Goal: Task Accomplishment & Management: Complete application form

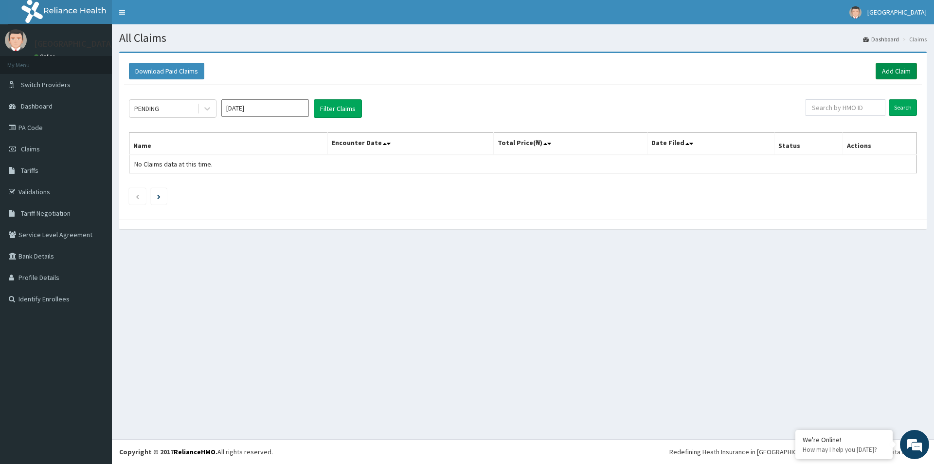
click at [892, 72] on link "Add Claim" at bounding box center [896, 71] width 41 height 17
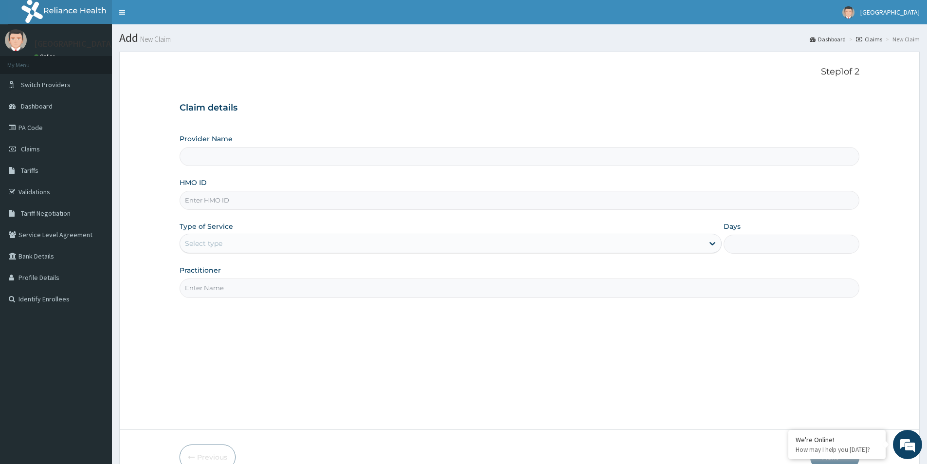
type input "Mother And Child Hospital- IKEJA"
click at [199, 202] on input "HMO ID" at bounding box center [520, 200] width 680 height 19
type input "HTL/10291/A"
click at [348, 248] on div "Select type" at bounding box center [441, 243] width 523 height 16
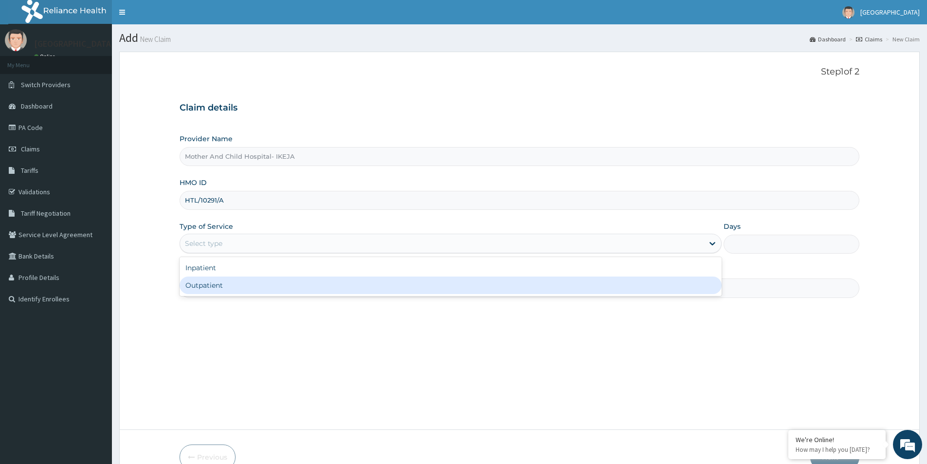
click at [220, 293] on div "Outpatient" at bounding box center [451, 285] width 542 height 18
type input "1"
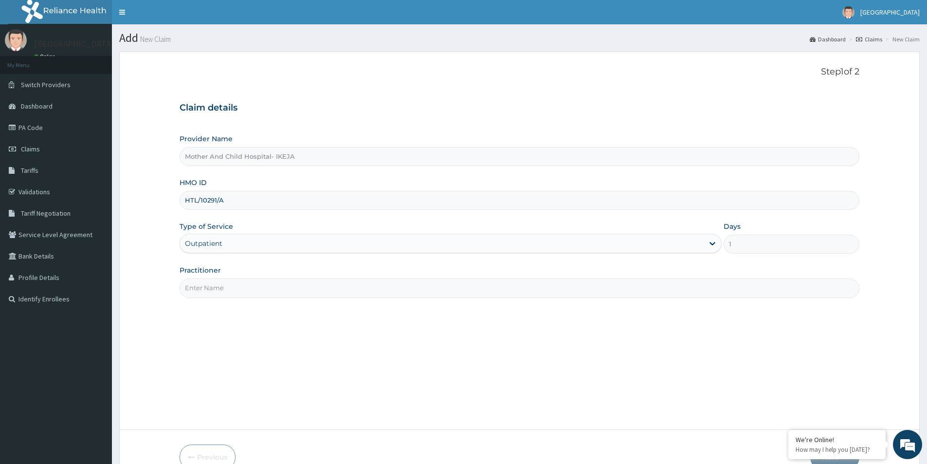
click at [219, 285] on input "Practitioner" at bounding box center [520, 287] width 680 height 19
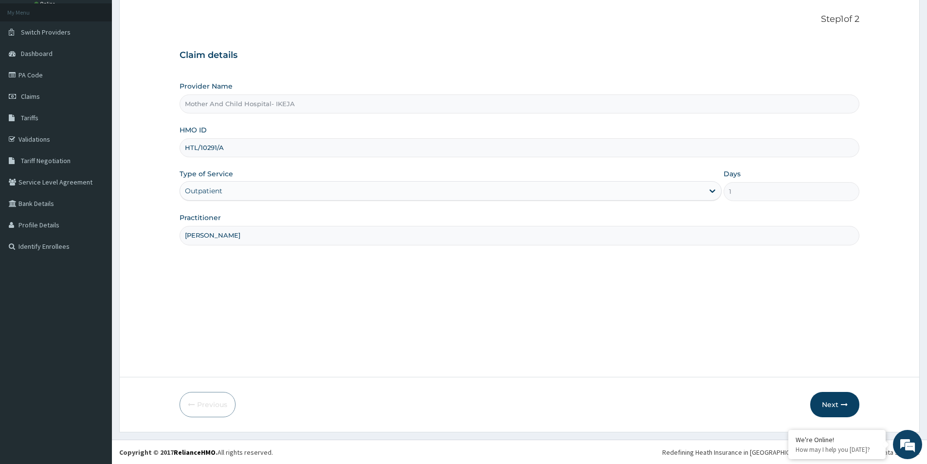
scroll to position [53, 0]
type input "DR ETIM"
click at [837, 402] on button "Next" at bounding box center [834, 403] width 49 height 25
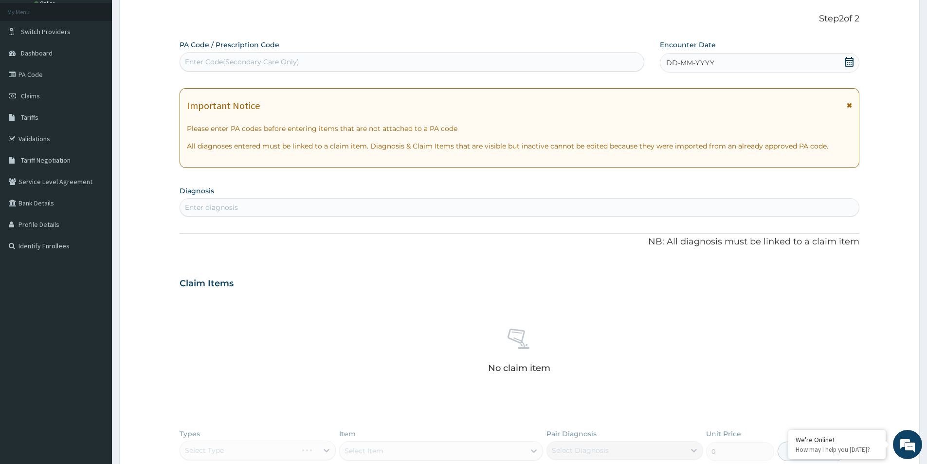
click at [851, 62] on icon at bounding box center [849, 62] width 9 height 10
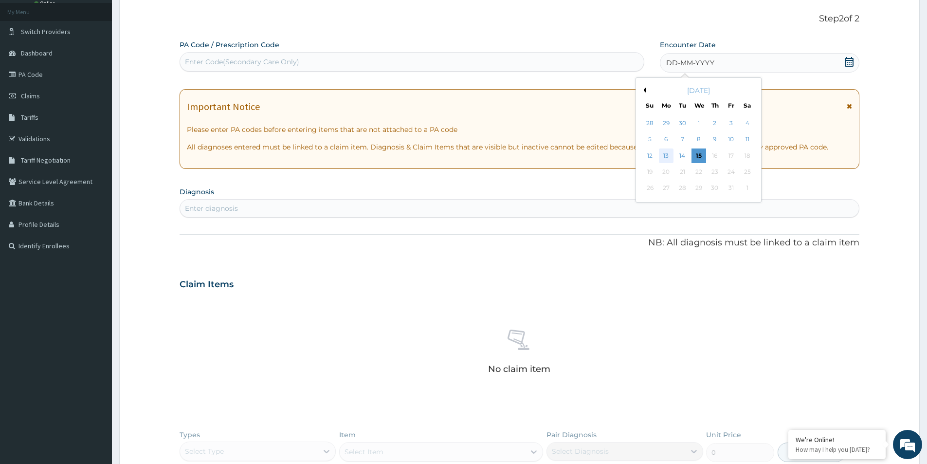
click at [662, 156] on div "13" at bounding box center [666, 155] width 15 height 15
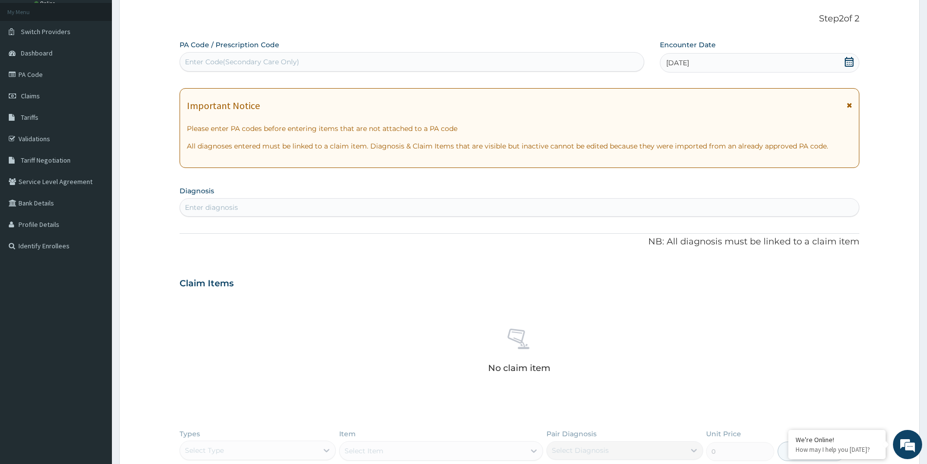
click at [455, 206] on div "Enter diagnosis" at bounding box center [519, 207] width 679 height 16
type input "MALARIA"
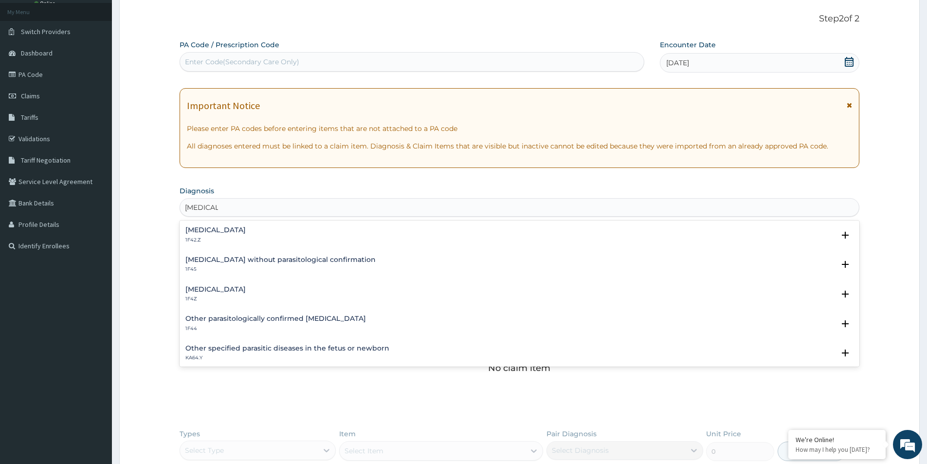
click at [219, 295] on div "Malaria, unspecified 1F4Z" at bounding box center [215, 294] width 60 height 17
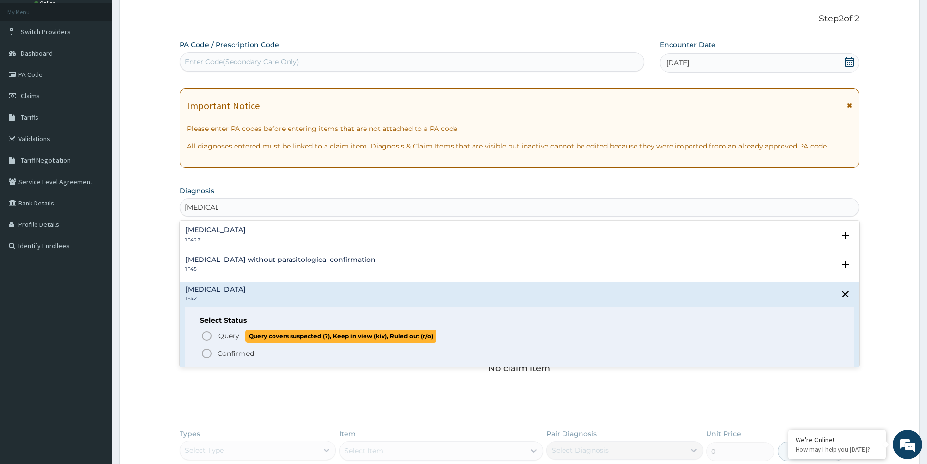
click at [208, 333] on icon "status option query" at bounding box center [207, 336] width 12 height 12
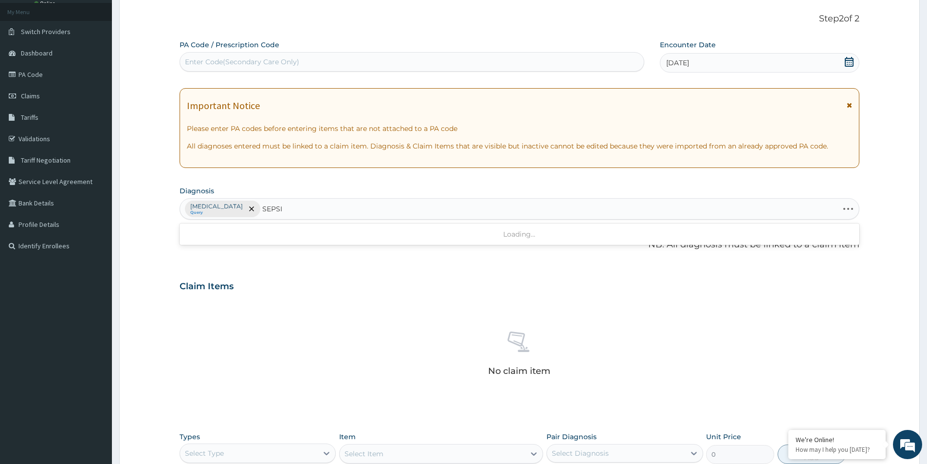
type input "SEPSIS"
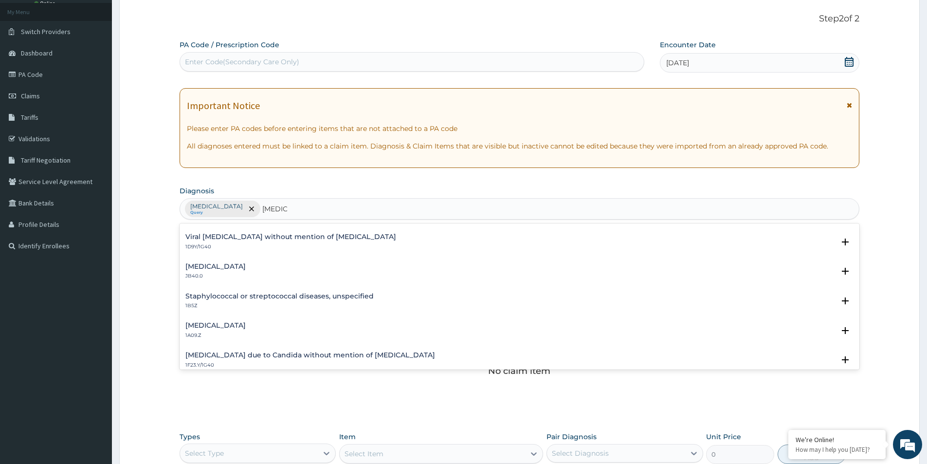
scroll to position [0, 0]
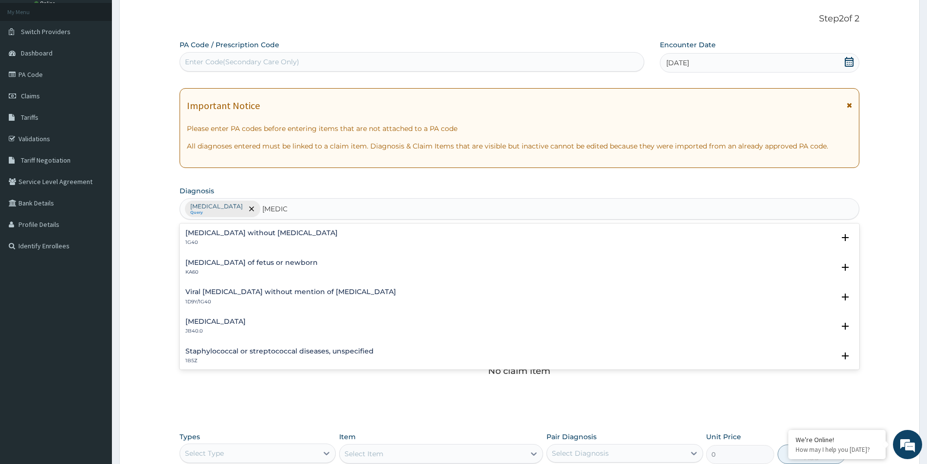
click at [206, 233] on h4 "Sepsis without septic shock" at bounding box center [261, 232] width 152 height 7
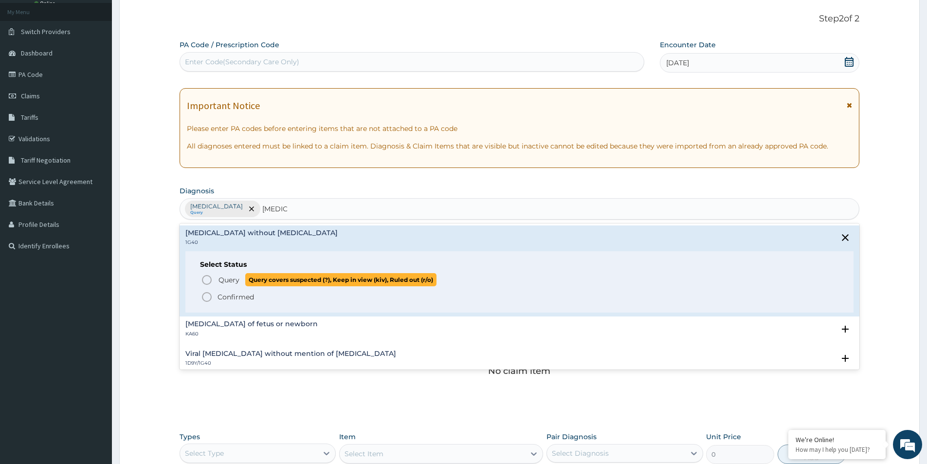
click at [209, 281] on icon "status option query" at bounding box center [207, 280] width 12 height 12
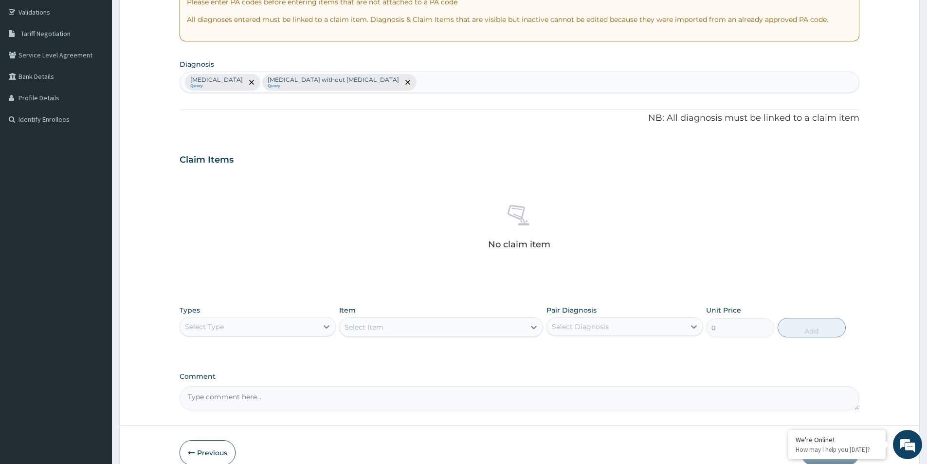
scroll to position [228, 0]
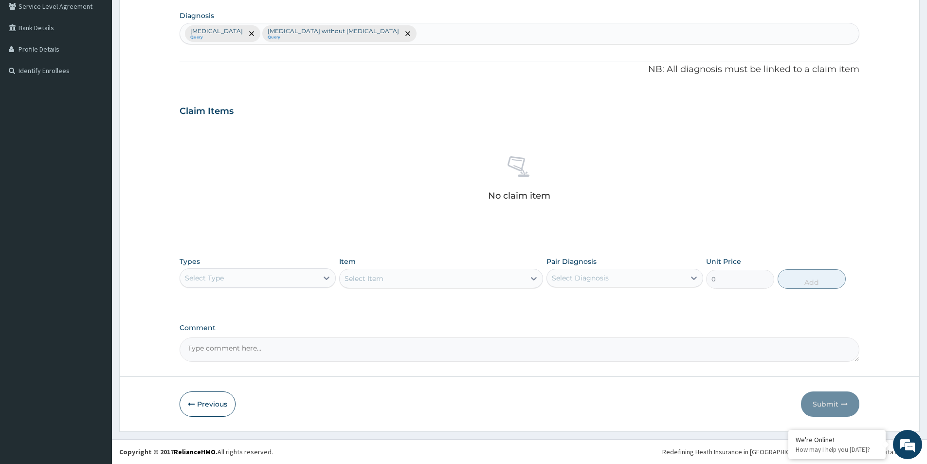
click at [260, 280] on div "Select Type" at bounding box center [249, 278] width 138 height 16
click at [221, 339] on div "Procedures" at bounding box center [258, 337] width 156 height 18
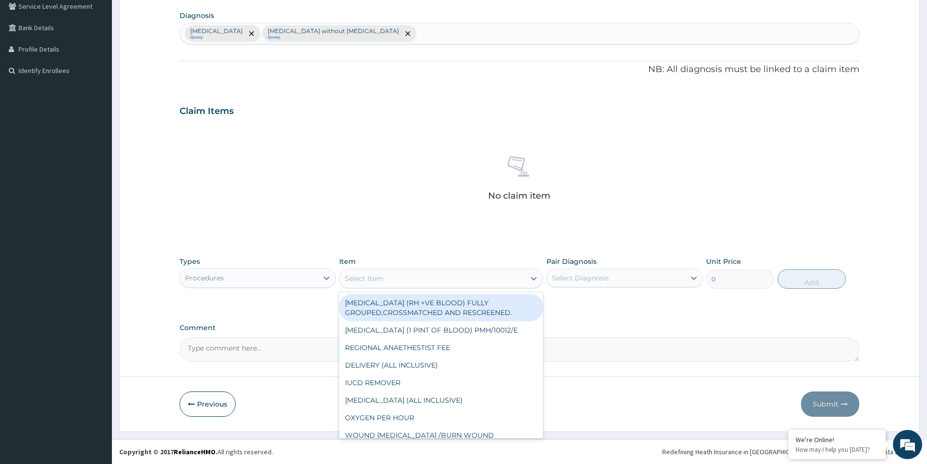
click at [393, 281] on div "Select Item" at bounding box center [432, 279] width 185 height 16
type input "GP"
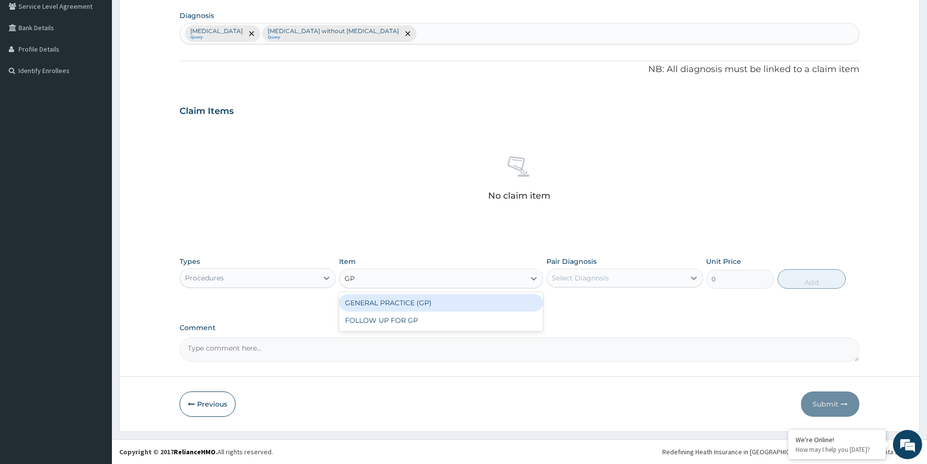
click at [440, 309] on div "GENERAL PRACTICE (GP)" at bounding box center [441, 303] width 204 height 18
type input "4000"
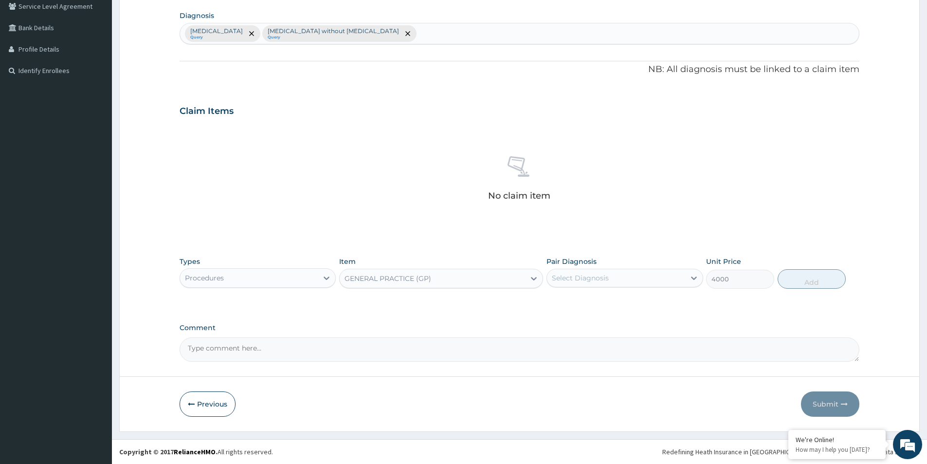
click at [640, 276] on div "Select Diagnosis" at bounding box center [616, 278] width 138 height 16
click at [612, 303] on label "Malaria, unspecified" at bounding box center [592, 302] width 60 height 10
checkbox input "true"
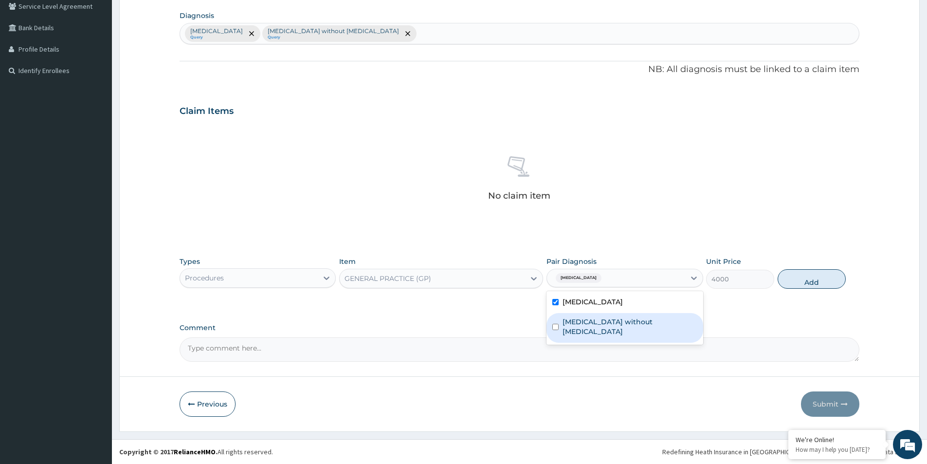
click at [614, 323] on label "Sepsis without septic shock" at bounding box center [629, 326] width 134 height 19
checkbox input "true"
click at [819, 281] on button "Add" at bounding box center [811, 278] width 68 height 19
type input "0"
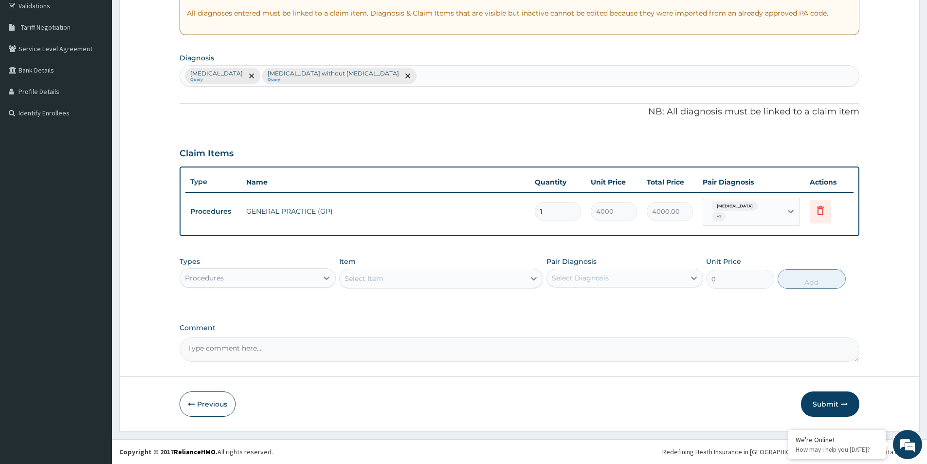
click at [297, 281] on div "Procedures" at bounding box center [249, 278] width 138 height 16
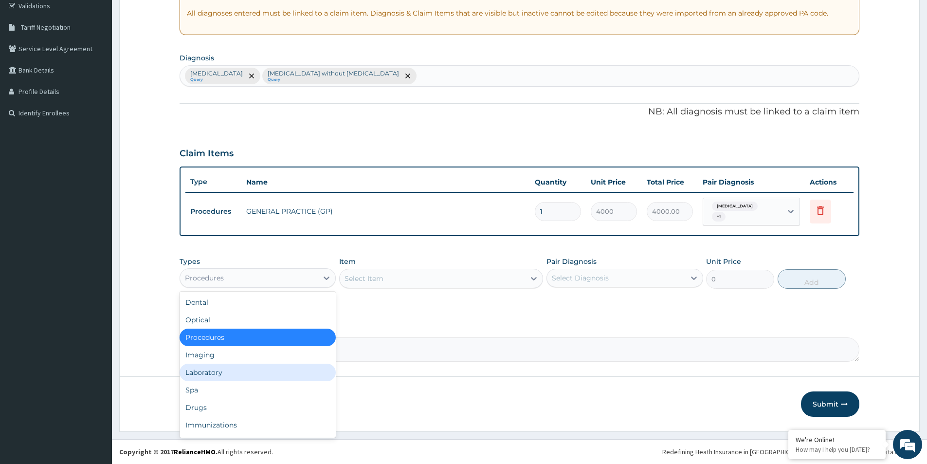
click at [235, 373] on div "Laboratory" at bounding box center [258, 372] width 156 height 18
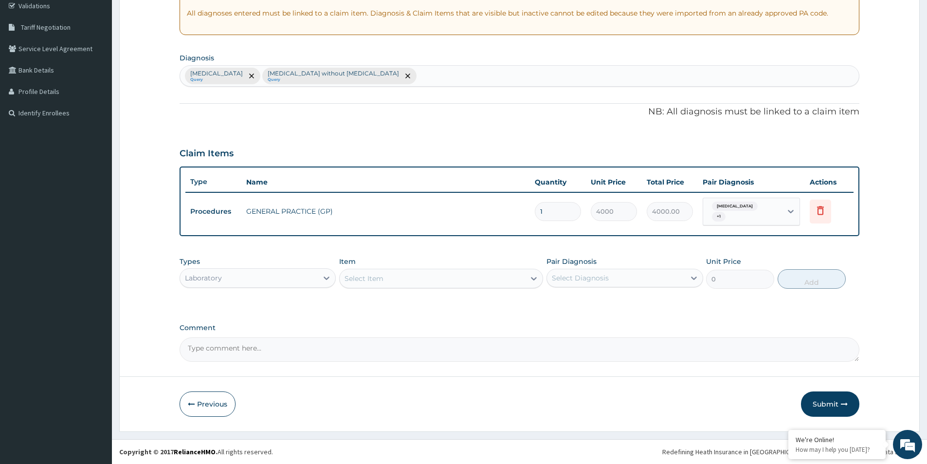
click at [422, 278] on div "Select Item" at bounding box center [432, 279] width 185 height 16
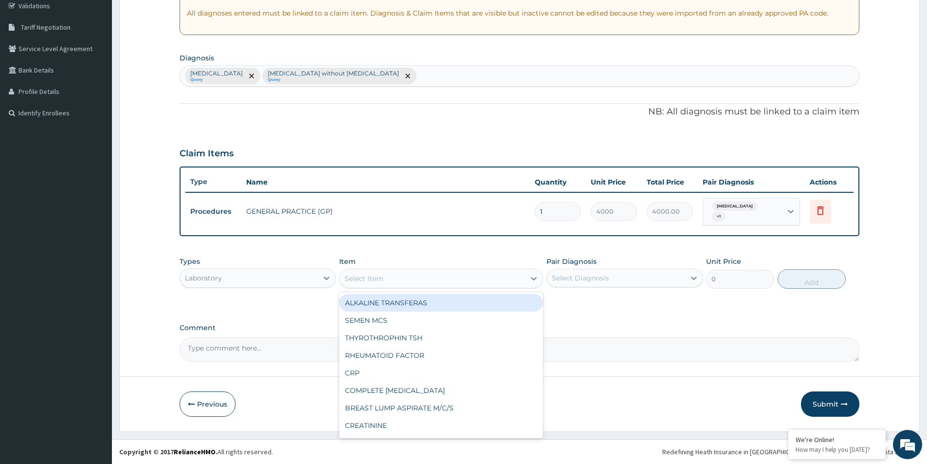
click at [422, 278] on div "Select Item" at bounding box center [432, 279] width 185 height 16
type input "FBC"
drag, startPoint x: 438, startPoint y: 296, endPoint x: 441, endPoint y: 302, distance: 6.1
click at [440, 301] on div "FULL BLOOD COUNT (FBC)" at bounding box center [441, 303] width 204 height 18
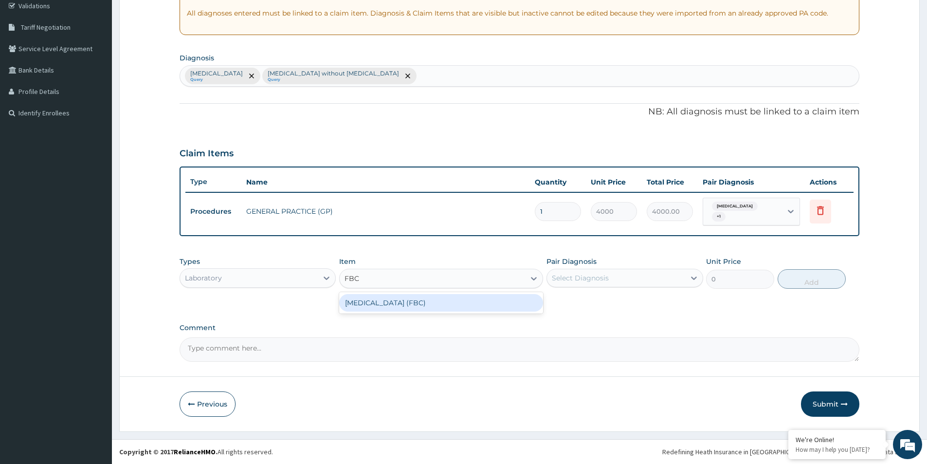
type input "2400"
drag, startPoint x: 608, startPoint y: 280, endPoint x: 608, endPoint y: 290, distance: 10.2
click at [608, 281] on div "Select Diagnosis" at bounding box center [616, 278] width 138 height 16
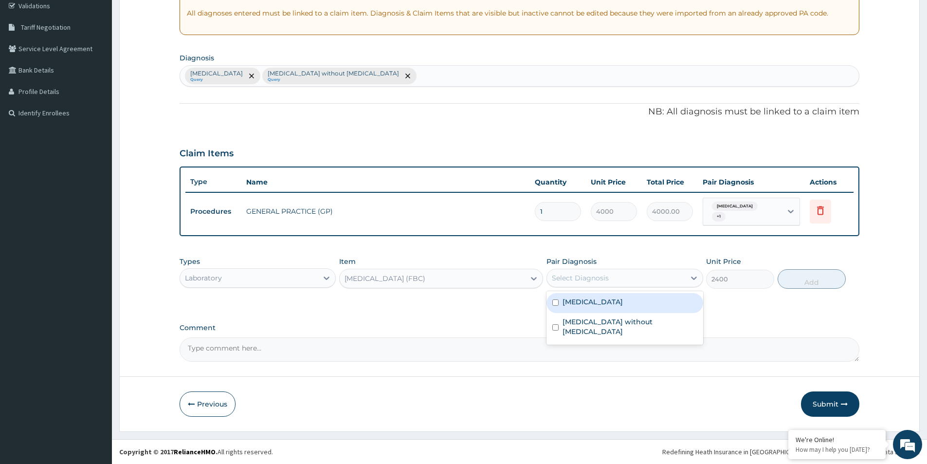
click at [607, 303] on label "Malaria, unspecified" at bounding box center [592, 302] width 60 height 10
checkbox input "true"
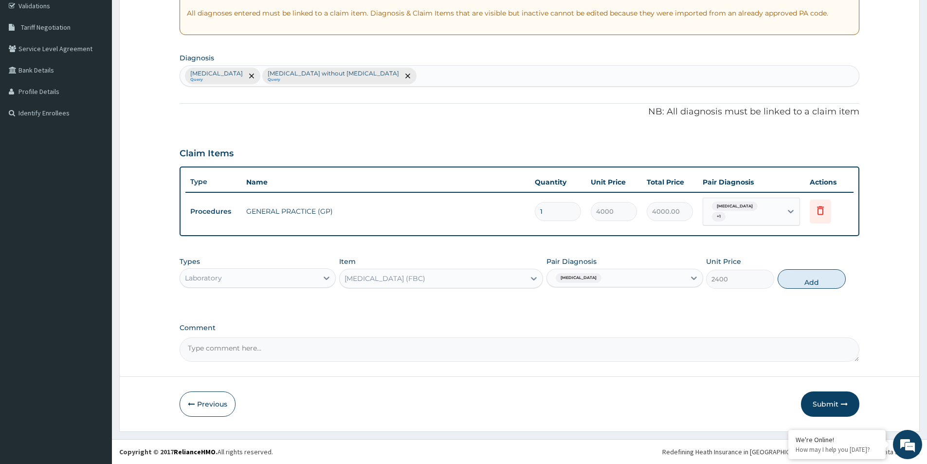
click at [601, 276] on span "Malaria, unspecified" at bounding box center [579, 278] width 46 height 10
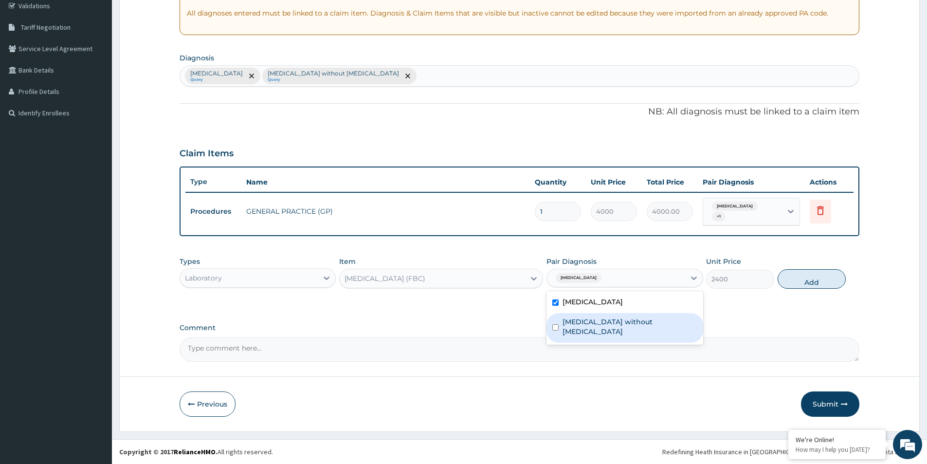
drag, startPoint x: 592, startPoint y: 321, endPoint x: 584, endPoint y: 312, distance: 11.7
click at [591, 321] on label "Sepsis without septic shock" at bounding box center [629, 326] width 134 height 19
checkbox input "true"
click at [576, 301] on label "Malaria, unspecified" at bounding box center [592, 302] width 60 height 10
checkbox input "false"
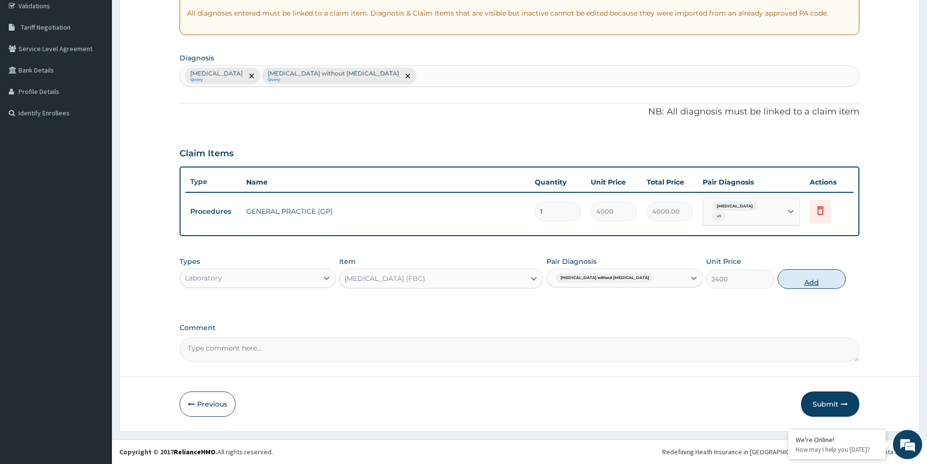
click at [807, 279] on button "Add" at bounding box center [811, 278] width 68 height 19
type input "0"
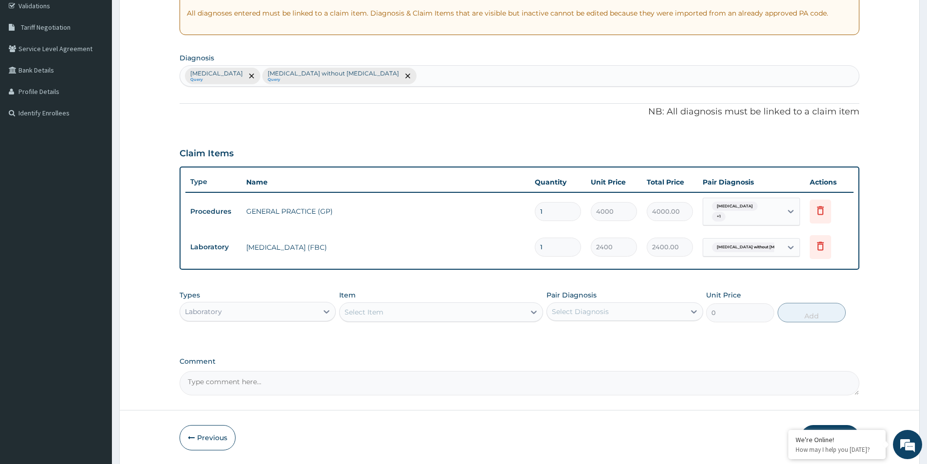
click at [453, 316] on div "Select Item" at bounding box center [432, 312] width 185 height 16
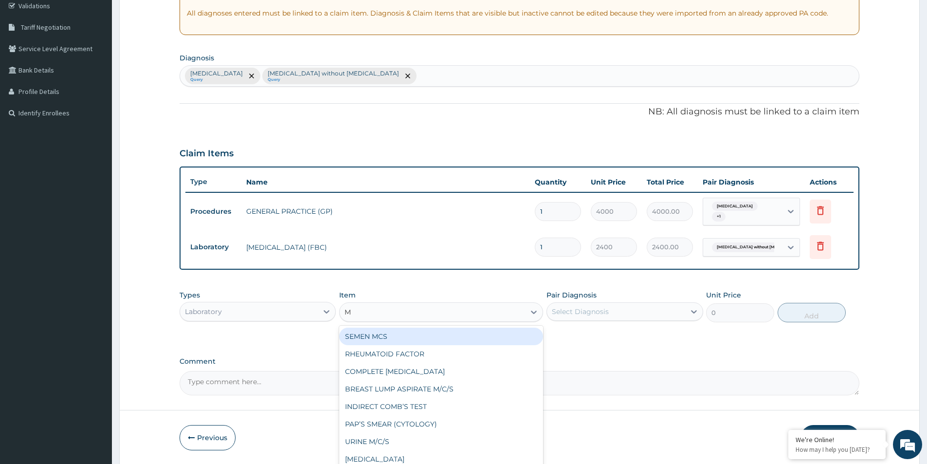
type input "MP"
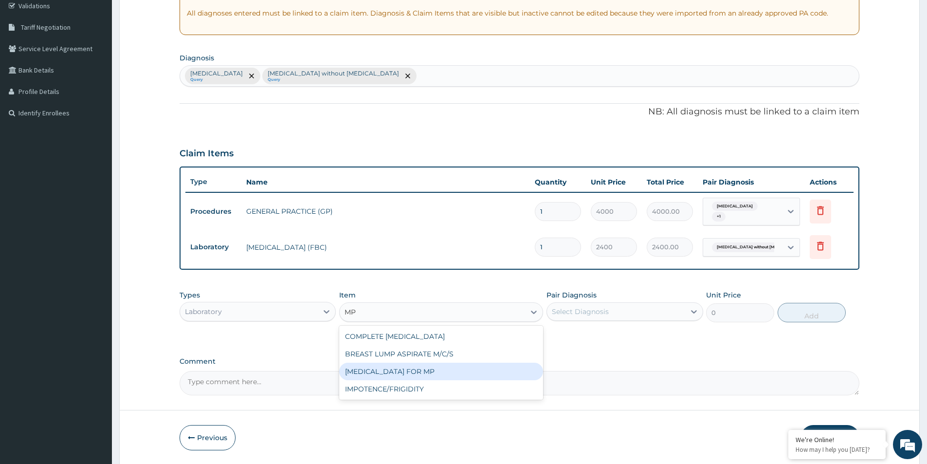
click at [473, 379] on div "BLOOD FILM FOR MP" at bounding box center [441, 371] width 204 height 18
type input "1200"
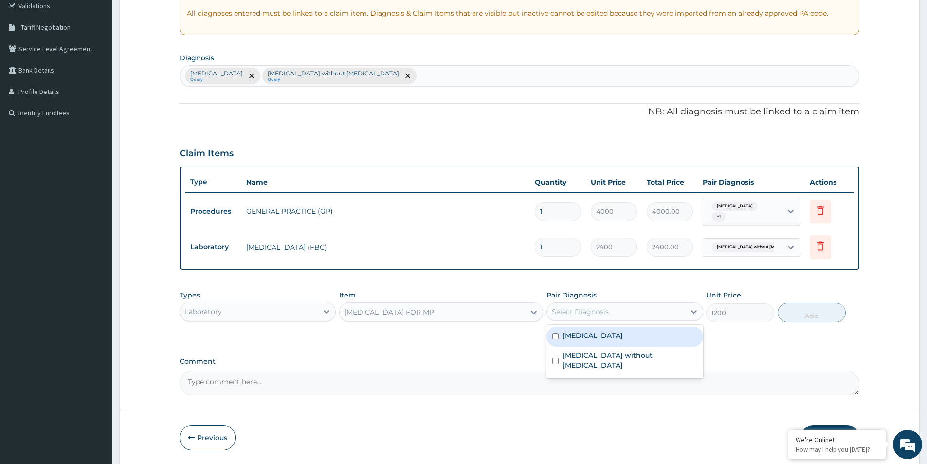
click at [577, 314] on div "Select Diagnosis" at bounding box center [580, 312] width 57 height 10
click at [593, 342] on div "Malaria, unspecified" at bounding box center [624, 336] width 156 height 20
checkbox input "true"
drag, startPoint x: 803, startPoint y: 321, endPoint x: 453, endPoint y: 336, distance: 350.1
click at [798, 321] on button "Add" at bounding box center [811, 312] width 68 height 19
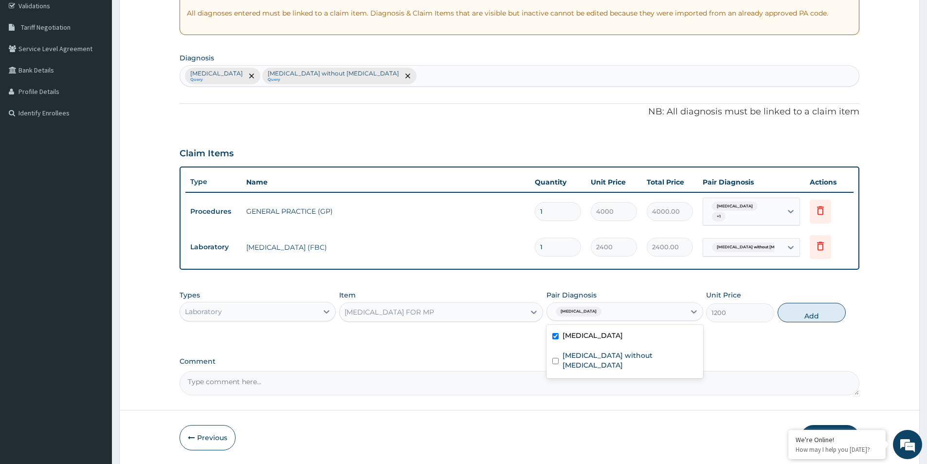
type input "0"
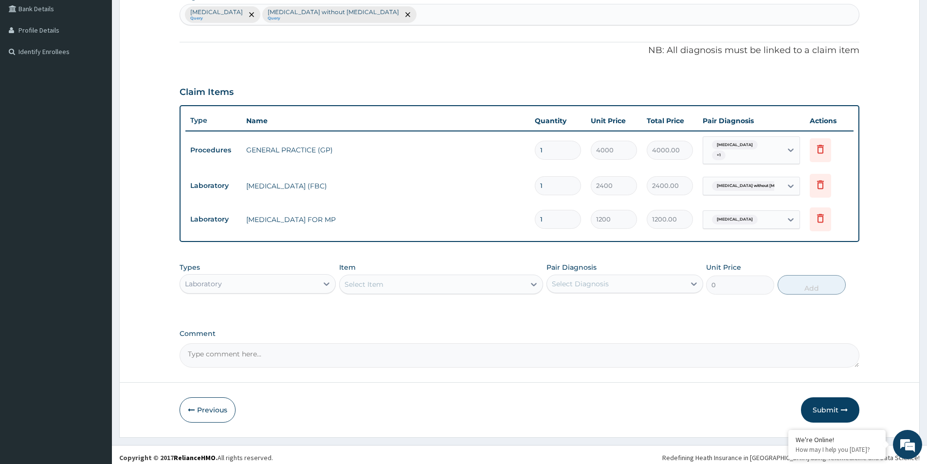
scroll to position [253, 0]
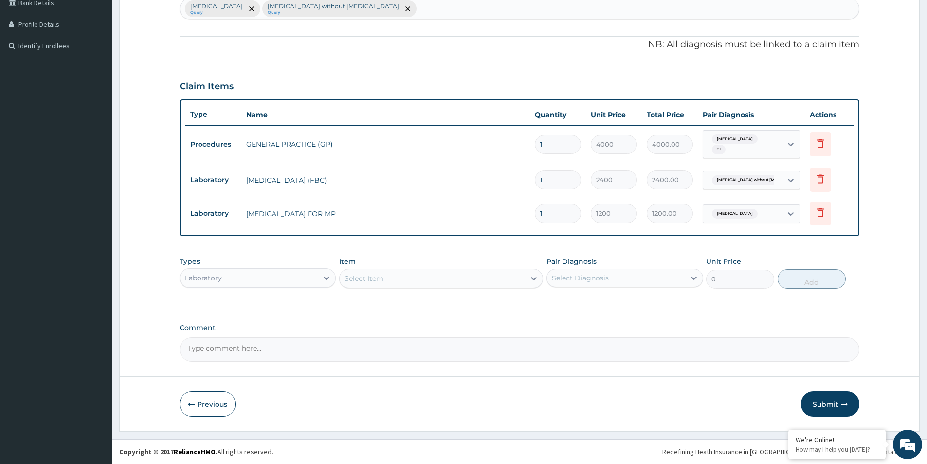
click at [236, 279] on div "Laboratory" at bounding box center [249, 278] width 138 height 16
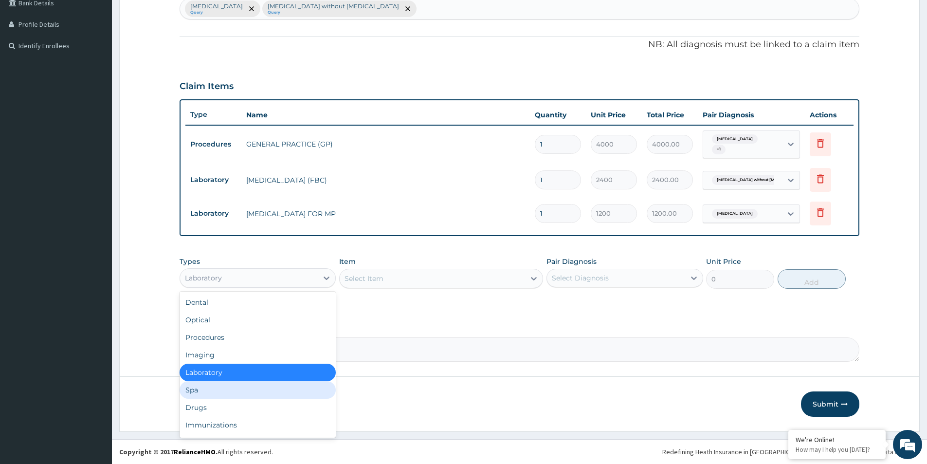
scroll to position [33, 0]
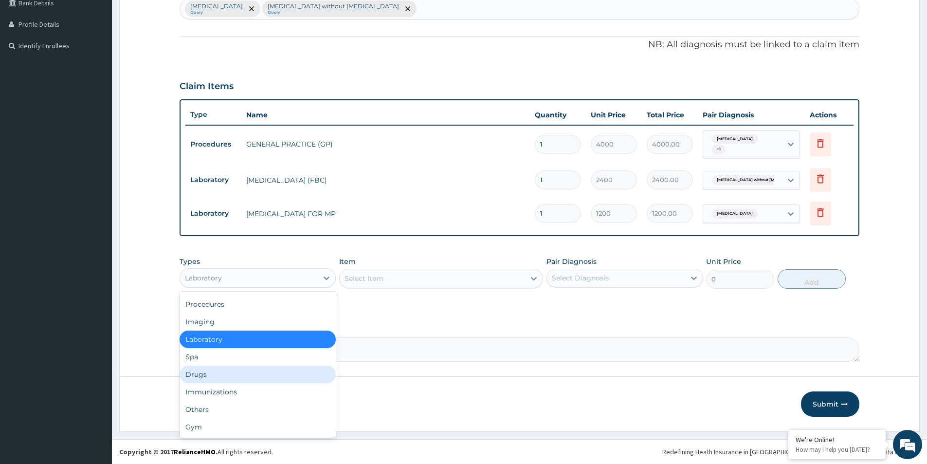
click at [213, 374] on div "Drugs" at bounding box center [258, 374] width 156 height 18
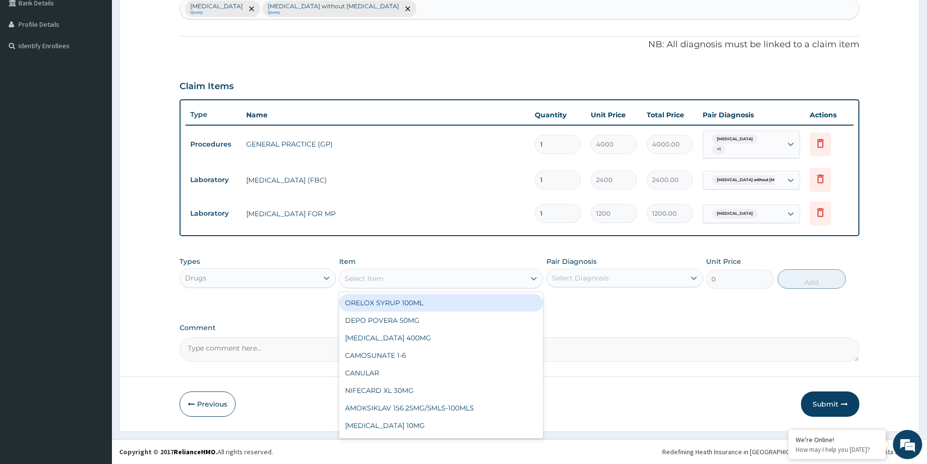
click at [444, 277] on div "Select Item" at bounding box center [432, 279] width 185 height 16
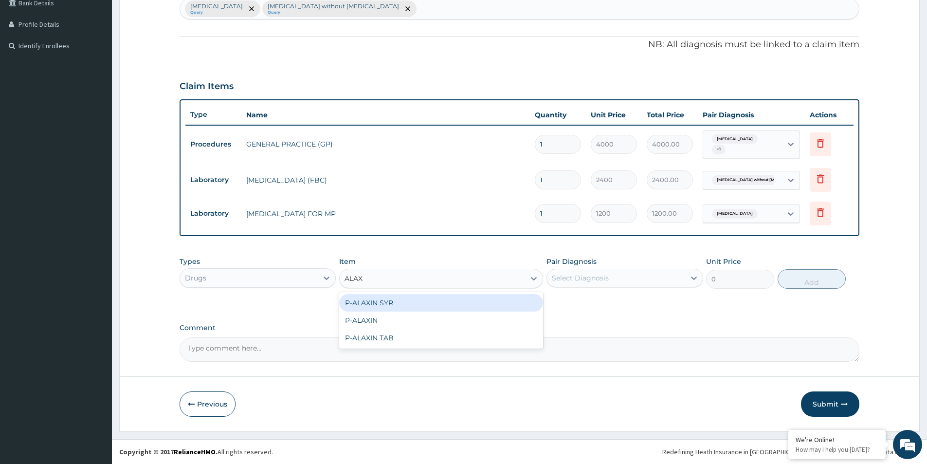
type input "ALAXI"
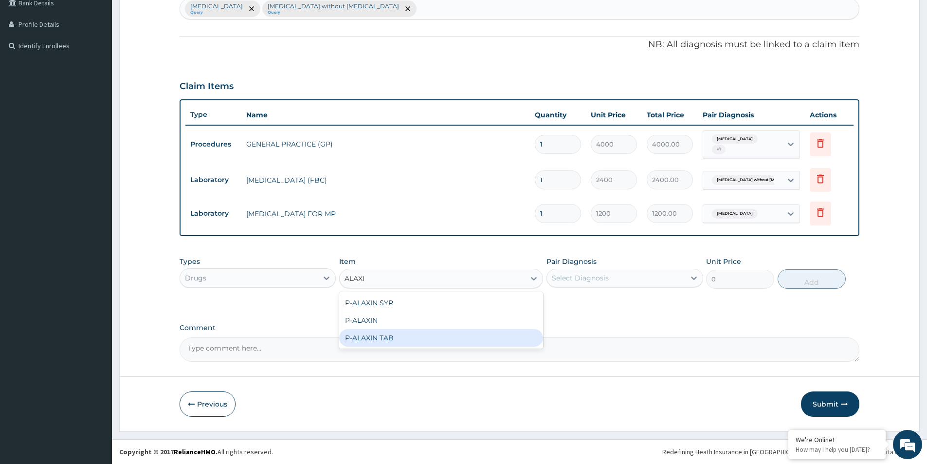
click at [405, 337] on div "P-ALAXIN TAB" at bounding box center [441, 338] width 204 height 18
type input "250"
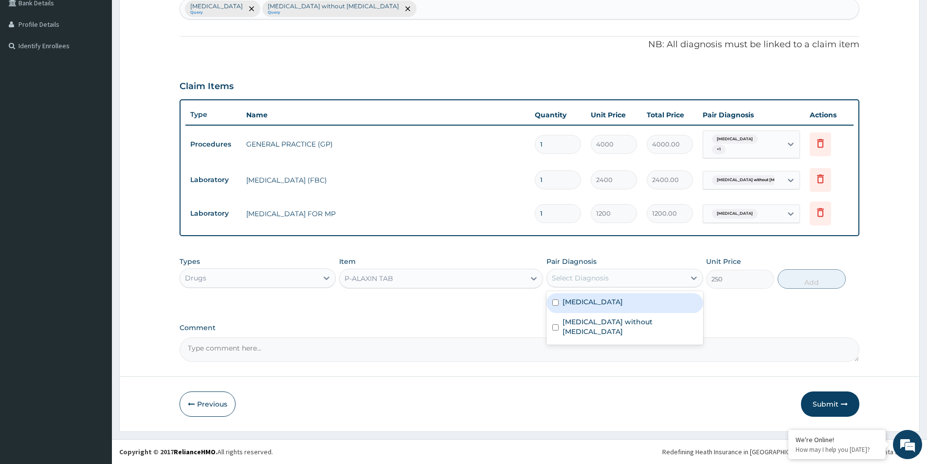
click at [593, 279] on div "Select Diagnosis" at bounding box center [580, 278] width 57 height 10
click at [597, 305] on label "Malaria, unspecified" at bounding box center [592, 302] width 60 height 10
checkbox input "true"
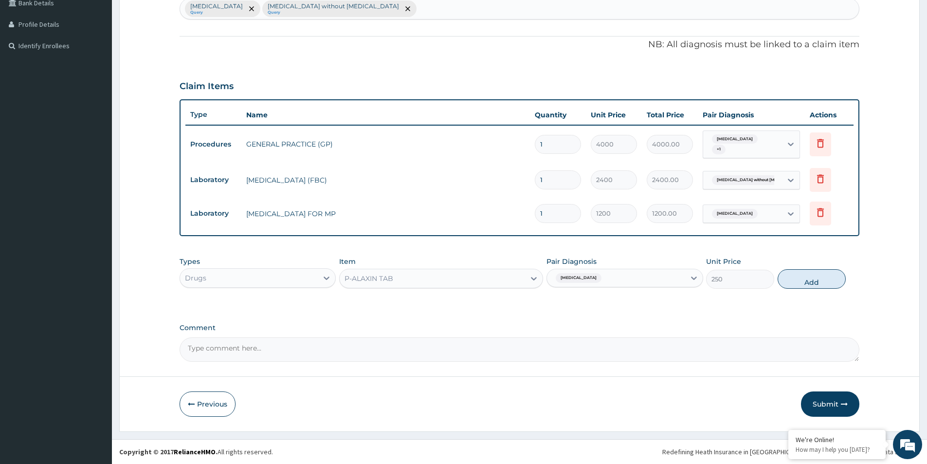
drag, startPoint x: 808, startPoint y: 283, endPoint x: 804, endPoint y: 277, distance: 6.6
click at [808, 282] on button "Add" at bounding box center [811, 278] width 68 height 19
type input "0"
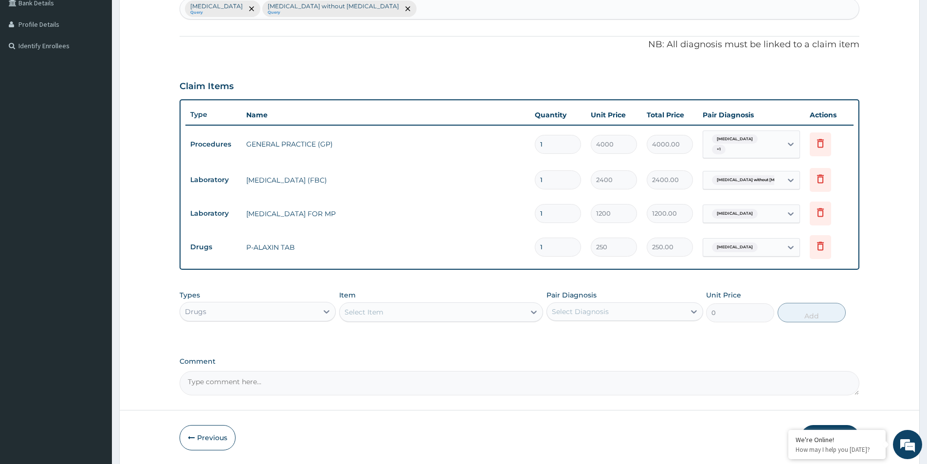
type input "0.00"
type input "9"
type input "2250.00"
type input "9"
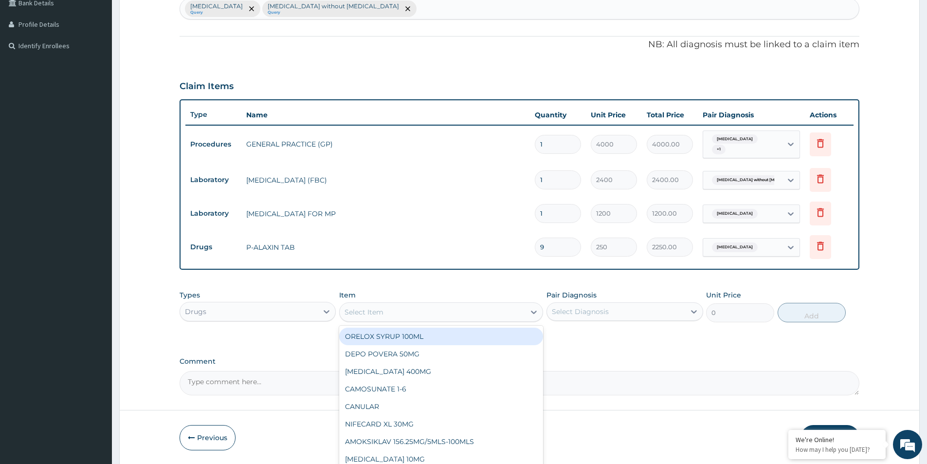
click at [478, 310] on div "Select Item" at bounding box center [432, 312] width 185 height 16
type input "PARACET"
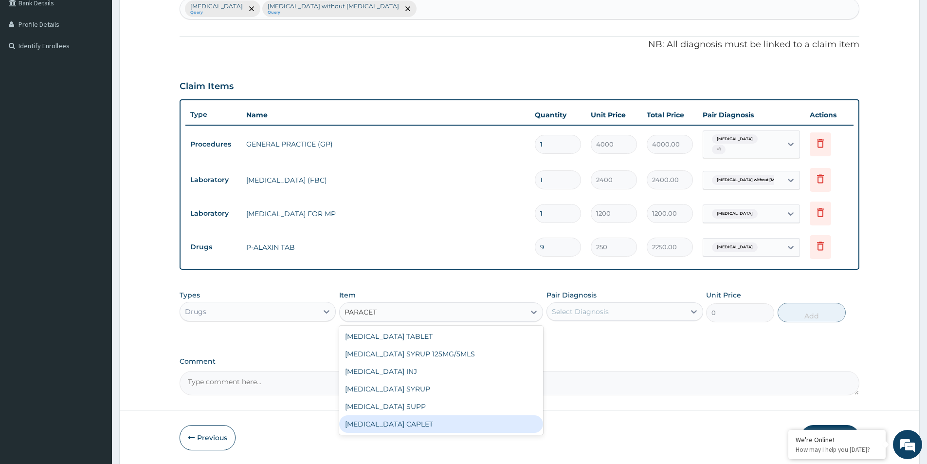
drag, startPoint x: 440, startPoint y: 420, endPoint x: 555, endPoint y: 350, distance: 134.8
click at [440, 420] on div "PARACETAMOL CAPLET" at bounding box center [441, 424] width 204 height 18
type input "16"
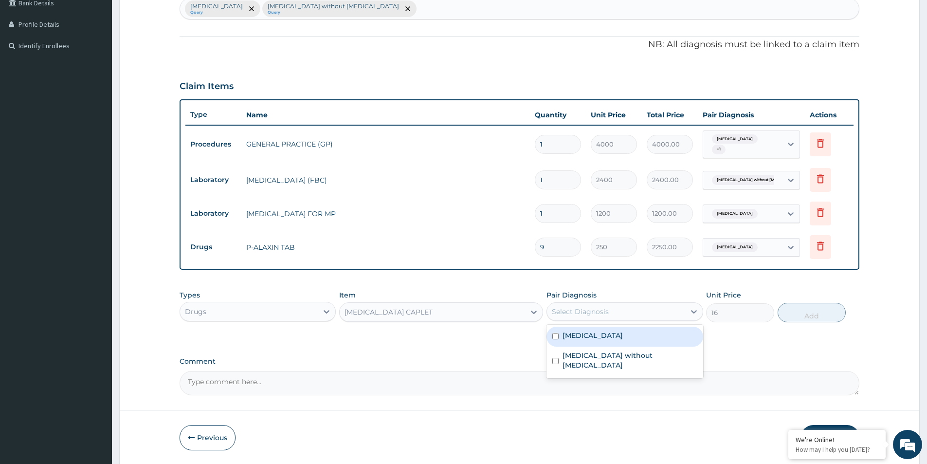
click at [604, 316] on div "Select Diagnosis" at bounding box center [580, 312] width 57 height 10
click at [600, 338] on label "Malaria, unspecified" at bounding box center [592, 335] width 60 height 10
checkbox input "true"
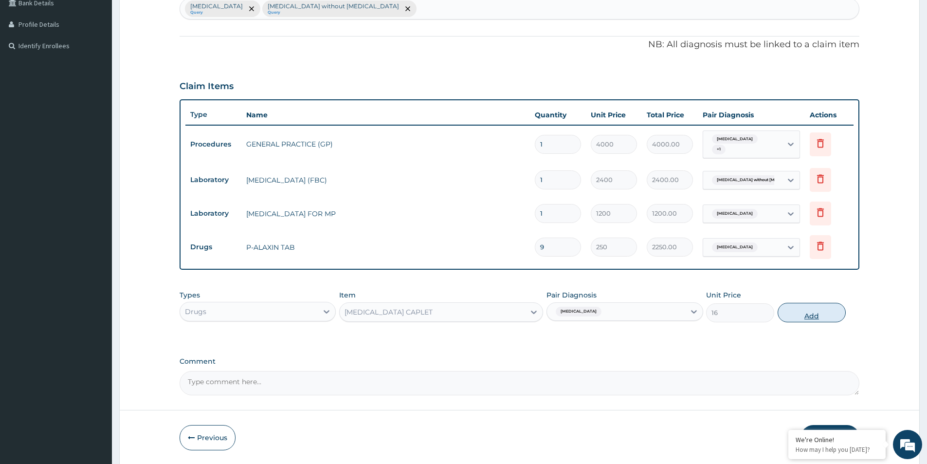
click at [795, 320] on button "Add" at bounding box center [811, 312] width 68 height 19
type input "0"
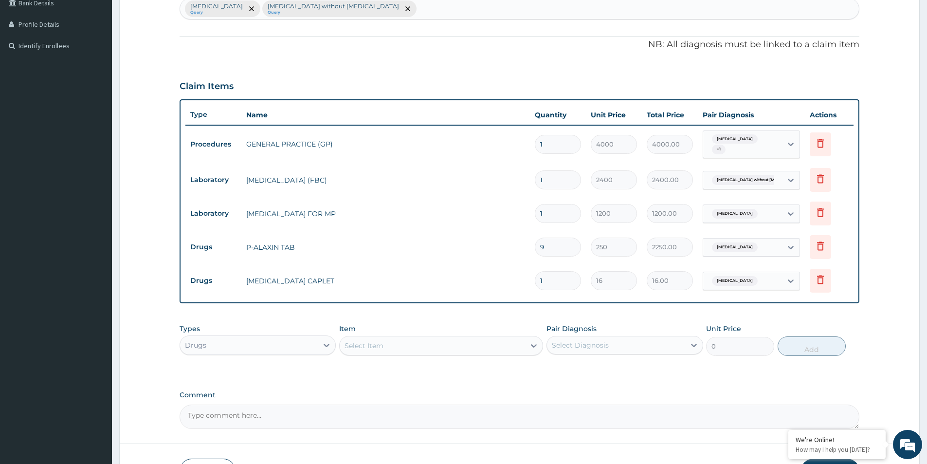
type input "18"
type input "288.00"
type input "18"
click at [469, 244] on td "P-ALAXIN TAB" at bounding box center [385, 246] width 289 height 19
click at [444, 217] on td "BLOOD FILM FOR MP" at bounding box center [385, 213] width 289 height 19
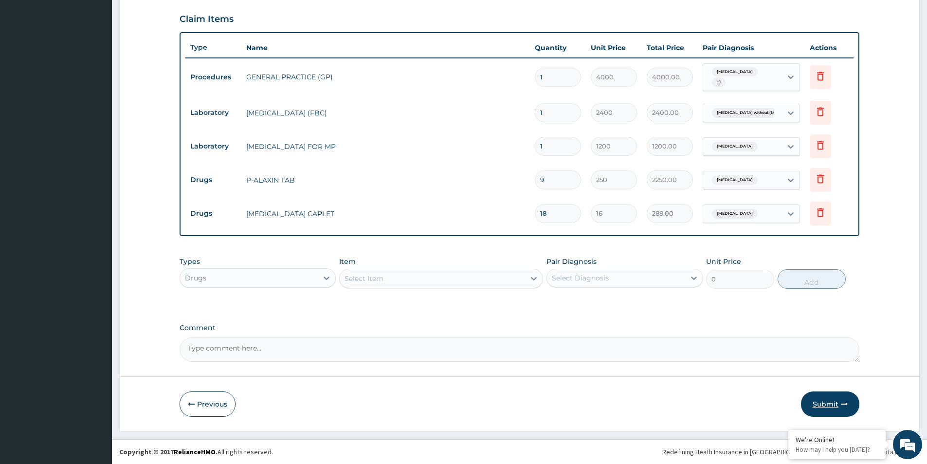
click at [832, 408] on button "Submit" at bounding box center [830, 403] width 58 height 25
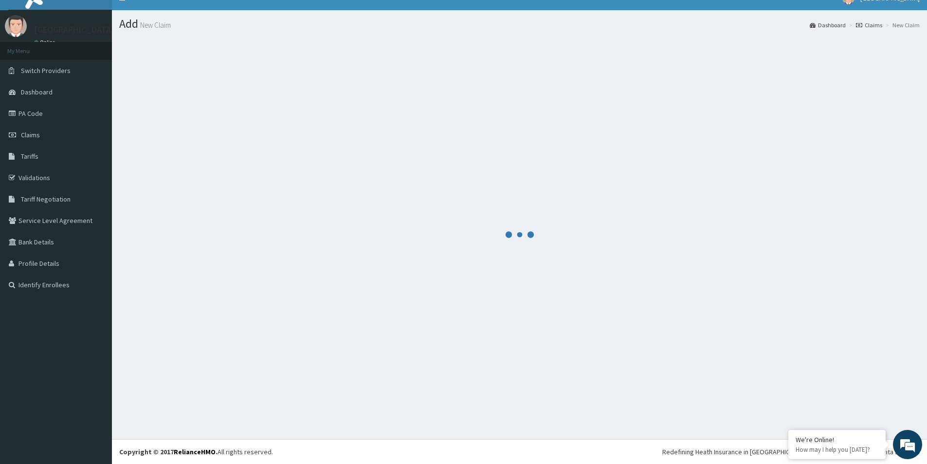
scroll to position [320, 0]
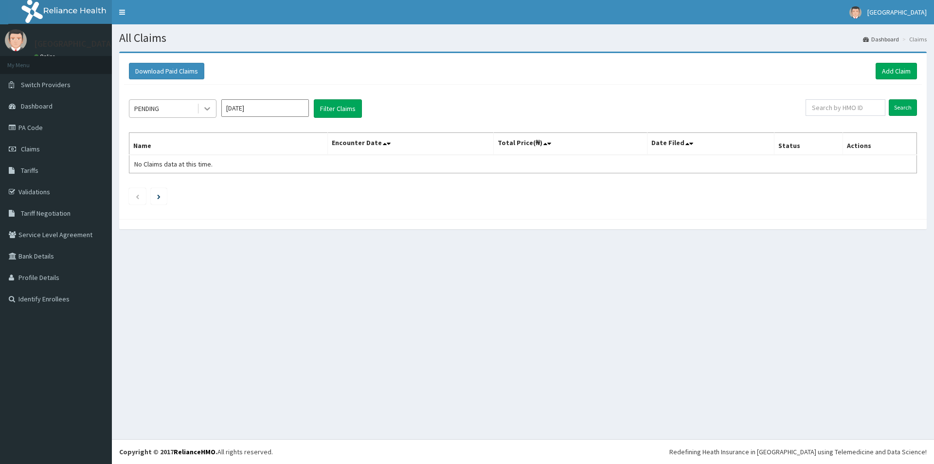
click at [202, 108] on div at bounding box center [207, 109] width 18 height 18
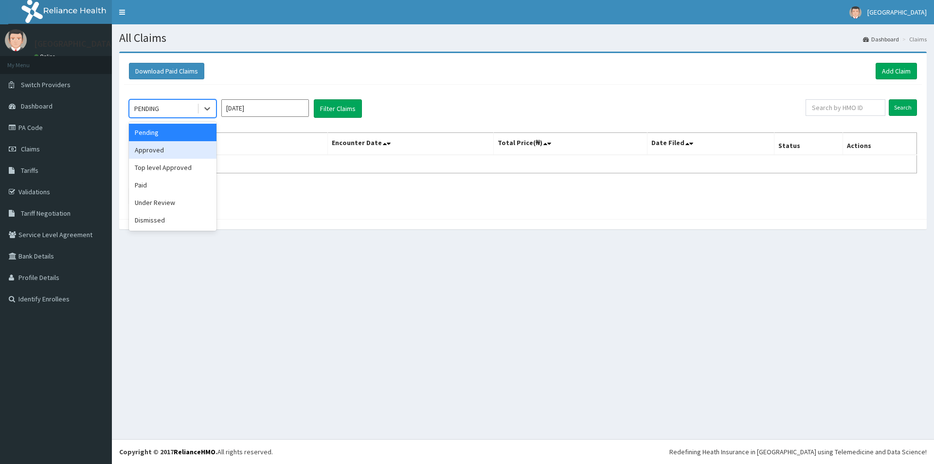
click at [167, 148] on div "Approved" at bounding box center [173, 150] width 88 height 18
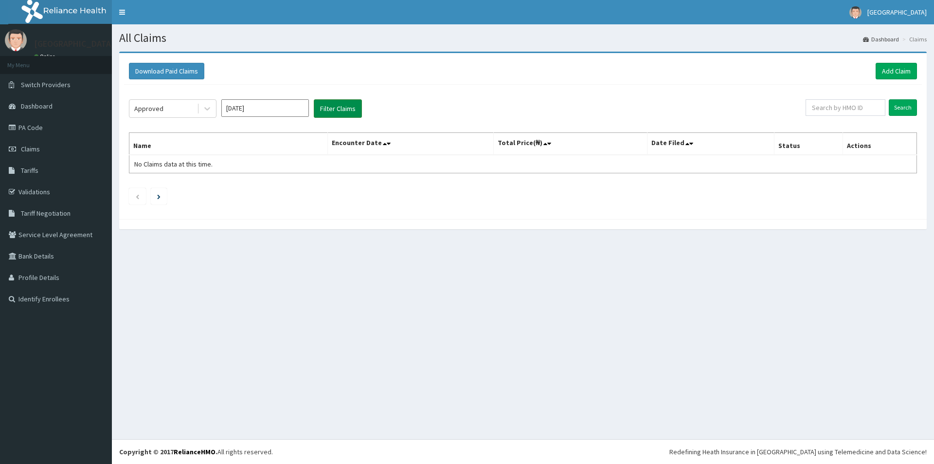
click at [349, 115] on button "Filter Claims" at bounding box center [338, 108] width 48 height 18
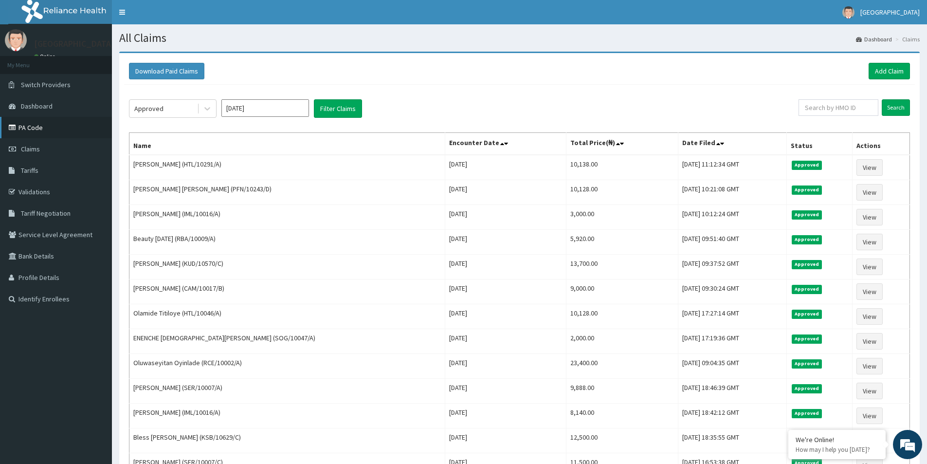
click at [35, 130] on link "PA Code" at bounding box center [56, 127] width 112 height 21
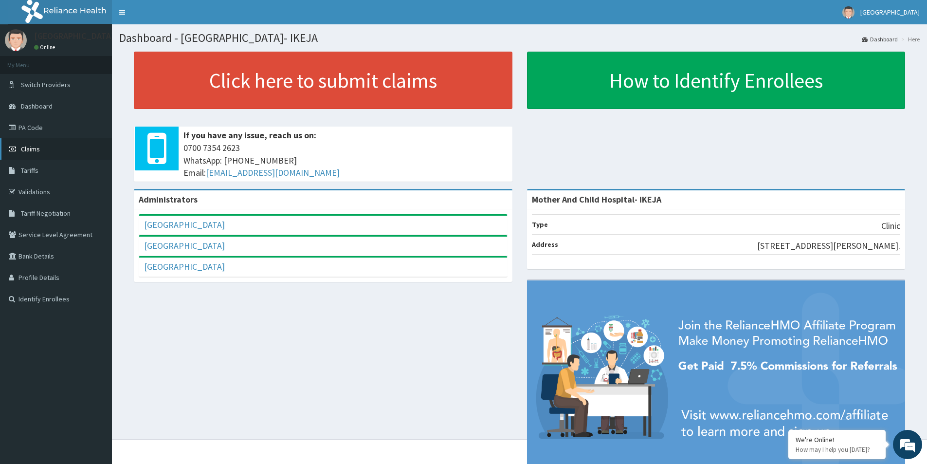
click at [41, 152] on link "Claims" at bounding box center [56, 148] width 112 height 21
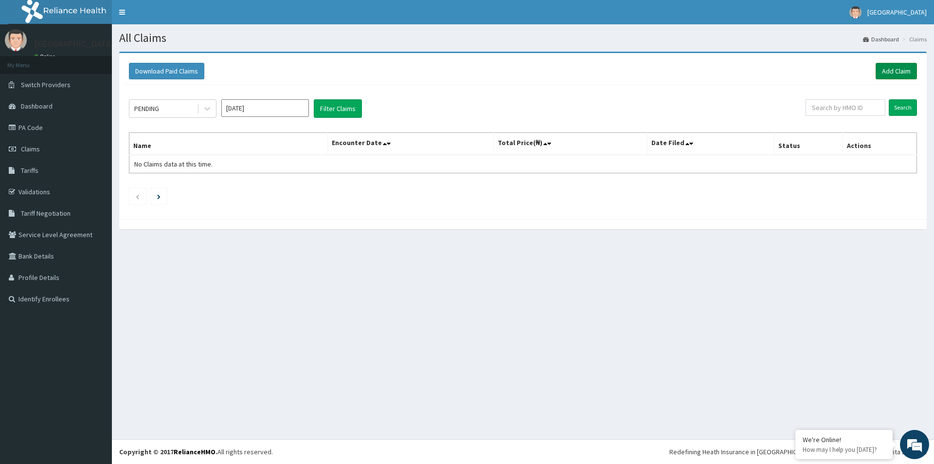
click at [888, 72] on link "Add Claim" at bounding box center [896, 71] width 41 height 17
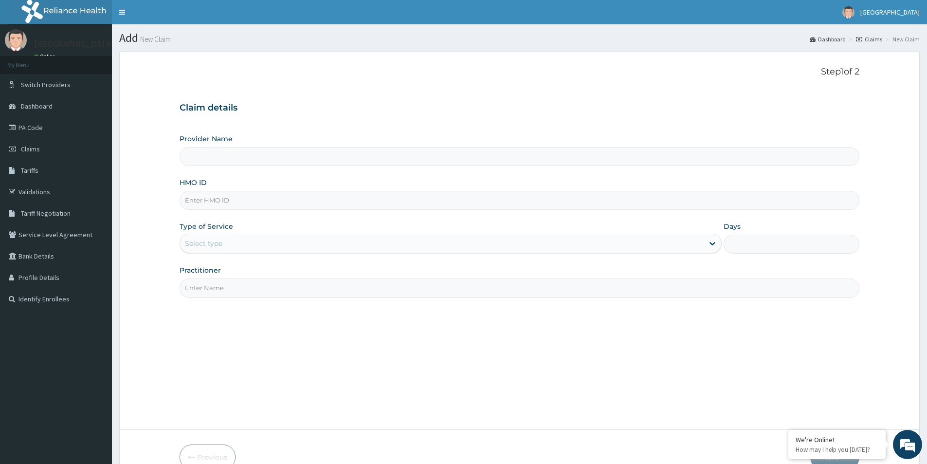
click at [363, 198] on input "HMO ID" at bounding box center [520, 200] width 680 height 19
type input "Mother And Child Hospital- IKEJA"
type input "OHT/13421/A"
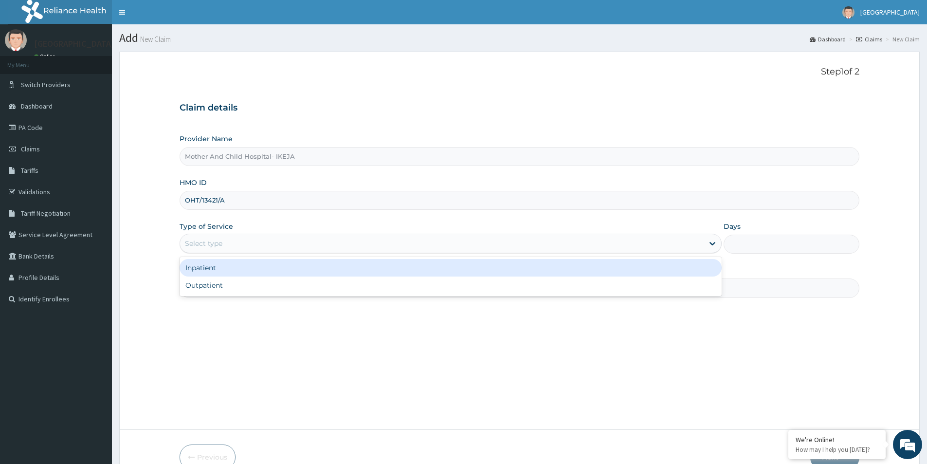
click at [267, 243] on div "Select type" at bounding box center [441, 243] width 523 height 16
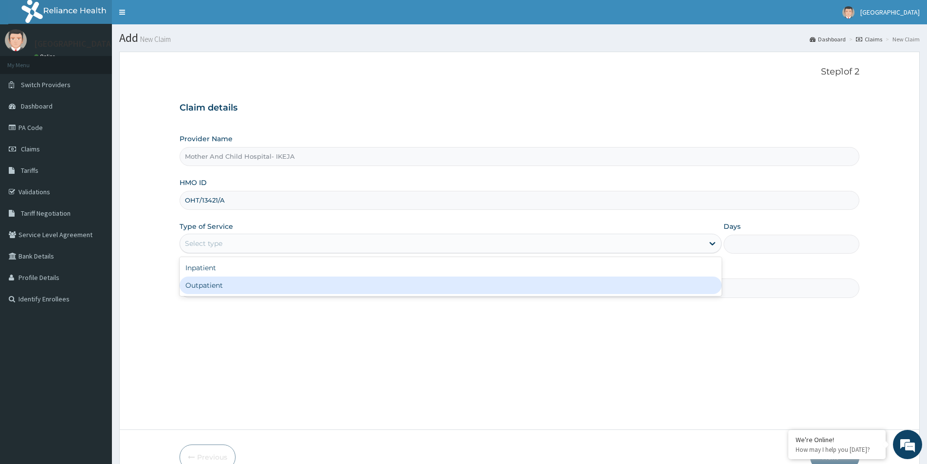
click at [215, 291] on div "Outpatient" at bounding box center [451, 285] width 542 height 18
type input "1"
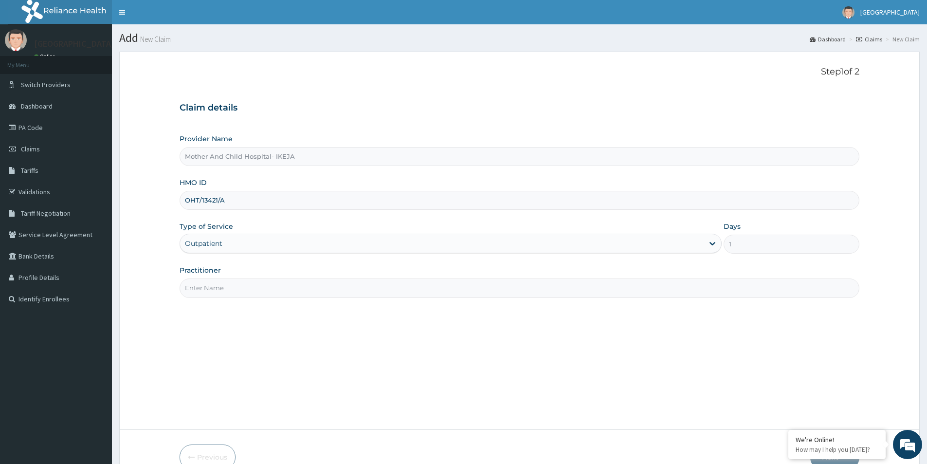
click at [239, 289] on input "Practitioner" at bounding box center [520, 287] width 680 height 19
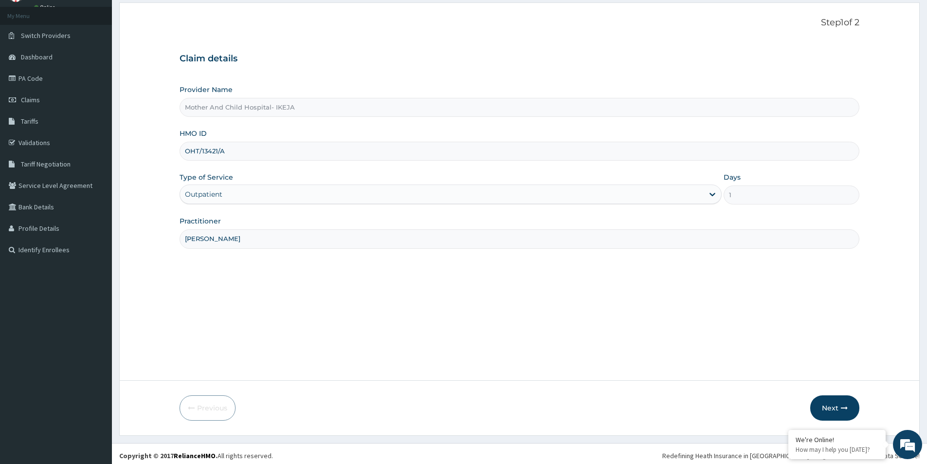
scroll to position [53, 0]
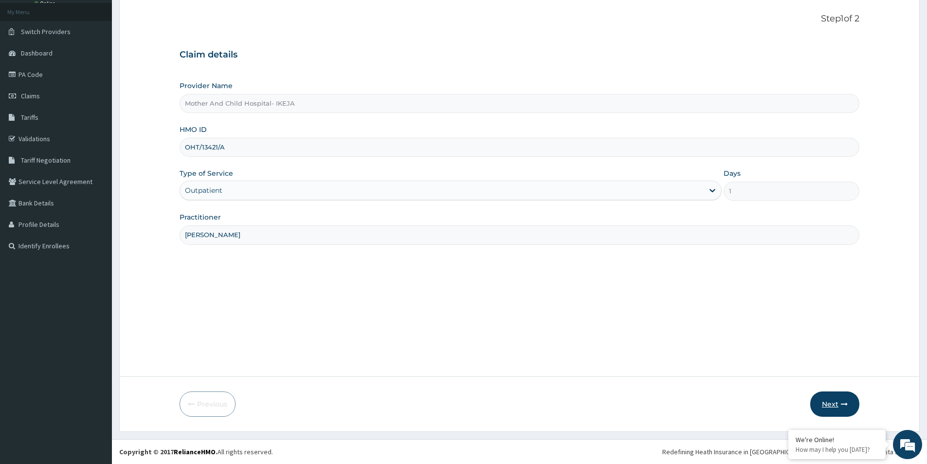
type input "DR ETIM"
click at [845, 400] on icon "button" at bounding box center [844, 403] width 7 height 7
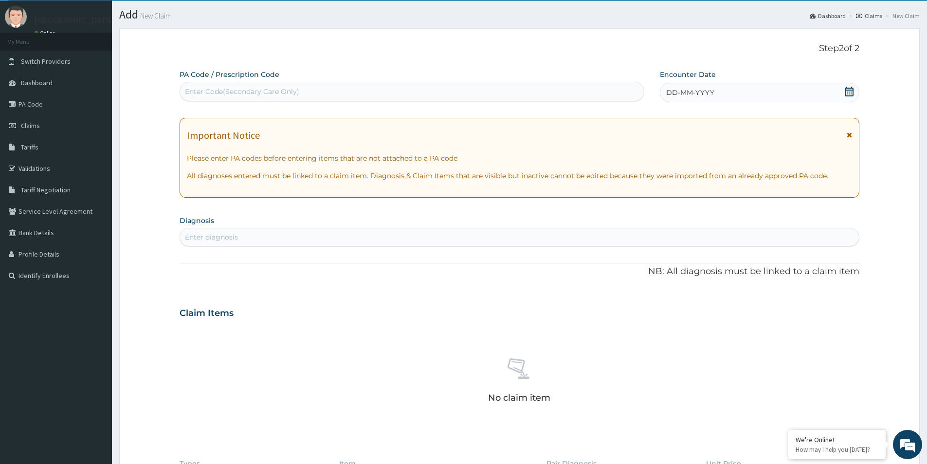
scroll to position [0, 0]
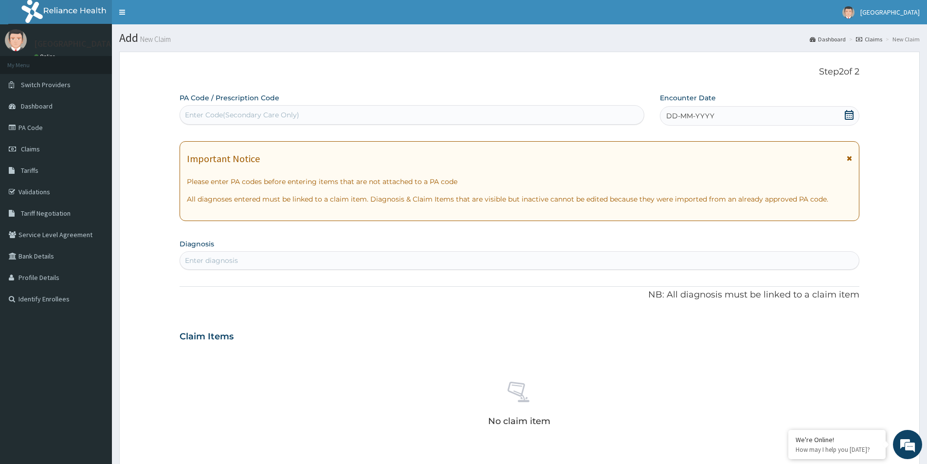
click at [515, 119] on div "Enter Code(Secondary Care Only)" at bounding box center [412, 115] width 464 height 16
click at [412, 120] on div "Enter Code(Secondary Care Only)" at bounding box center [412, 115] width 464 height 16
paste input "PA/86B361"
type input "PA/86B361"
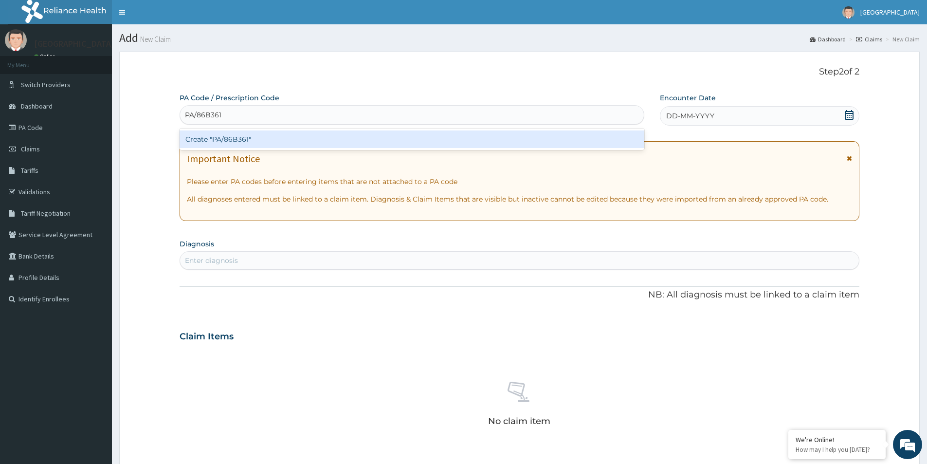
click at [414, 143] on div "Create "PA/86B361"" at bounding box center [412, 139] width 465 height 18
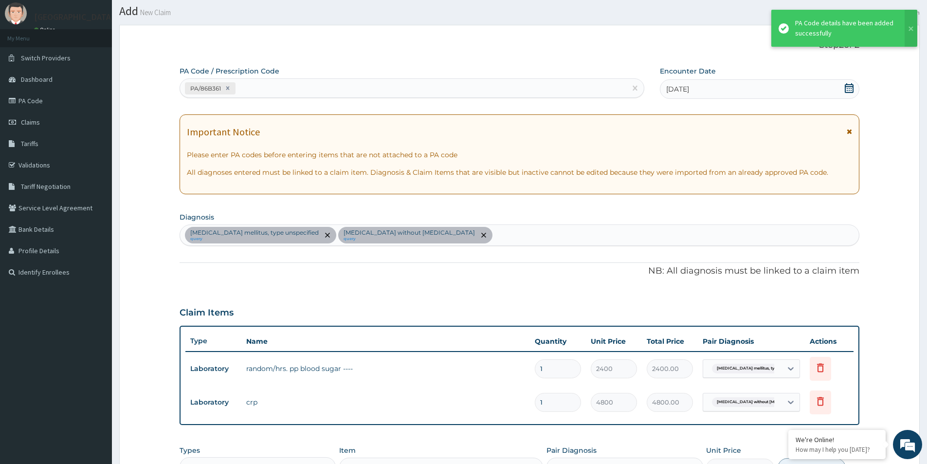
scroll to position [49, 0]
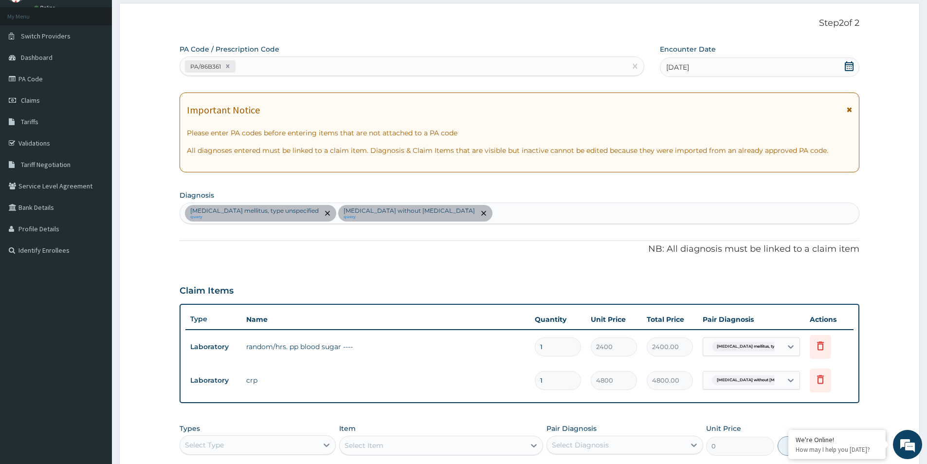
click at [310, 66] on div "PA/86B361" at bounding box center [403, 66] width 446 height 16
paste input "PA/D44D50"
type input "PA/D44D50"
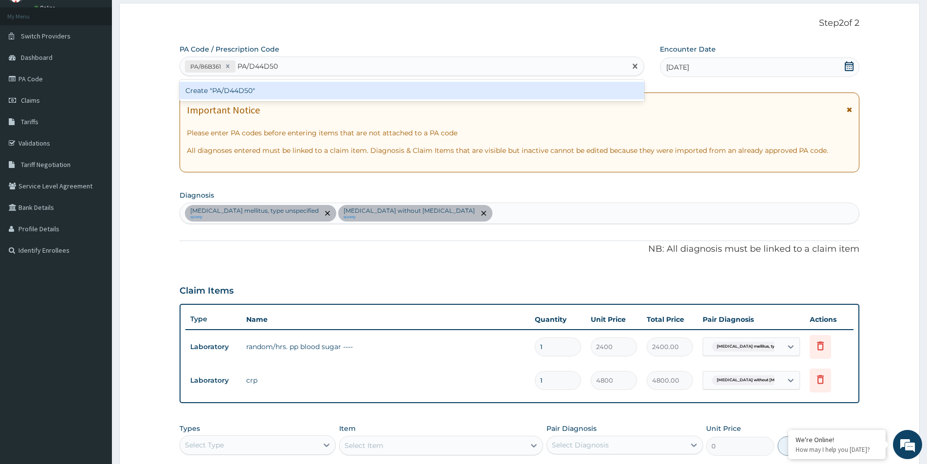
click at [296, 94] on div "Create "PA/D44D50"" at bounding box center [412, 91] width 465 height 18
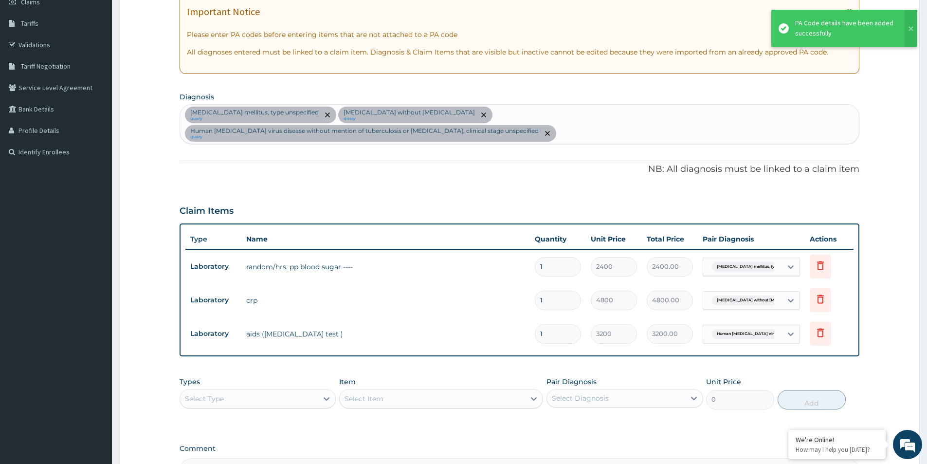
scroll to position [249, 0]
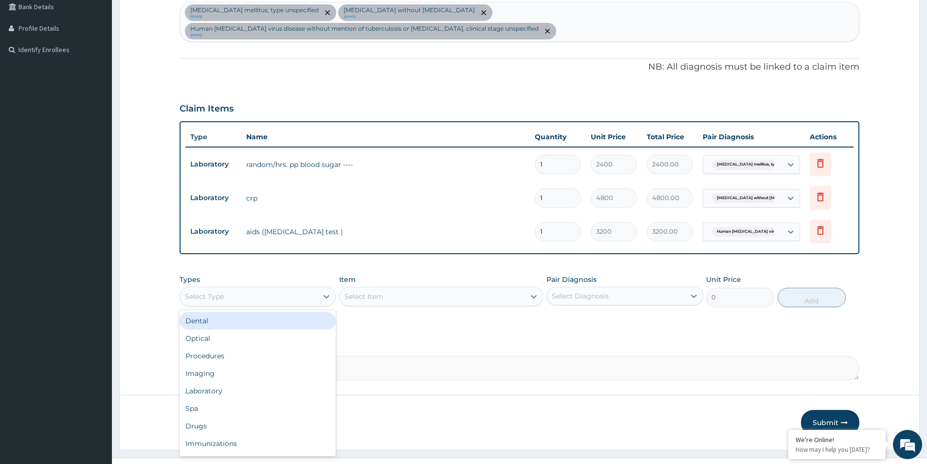
click at [286, 289] on div "Select Type" at bounding box center [249, 297] width 138 height 16
click at [228, 347] on div "Procedures" at bounding box center [258, 356] width 156 height 18
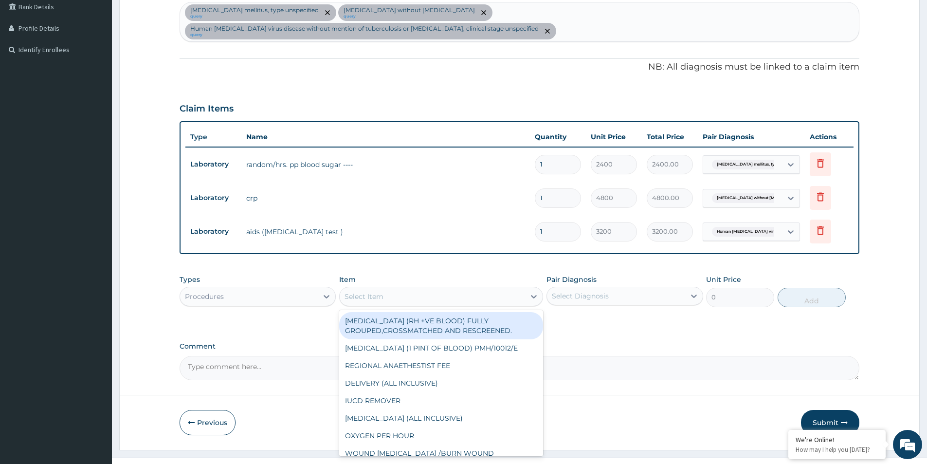
click at [373, 287] on div "Select Item" at bounding box center [441, 296] width 204 height 19
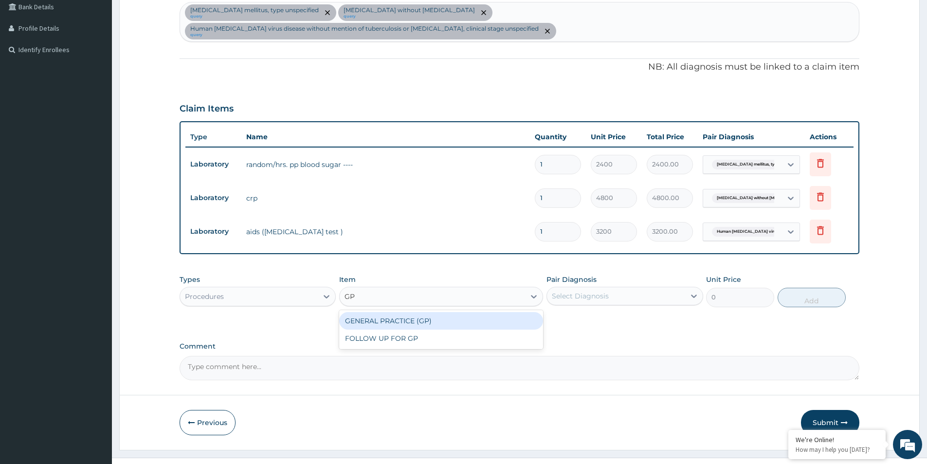
type input "GP"
click at [414, 312] on div "GENERAL PRACTICE (GP)" at bounding box center [441, 321] width 204 height 18
type input "4000"
click at [621, 288] on div "Select Diagnosis" at bounding box center [616, 296] width 138 height 16
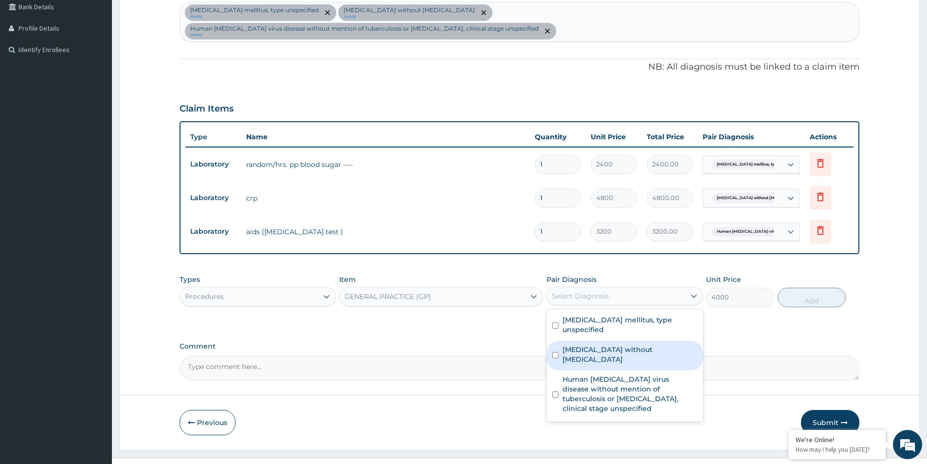
click at [625, 341] on div "Sepsis without septic shock" at bounding box center [624, 356] width 156 height 30
checkbox input "true"
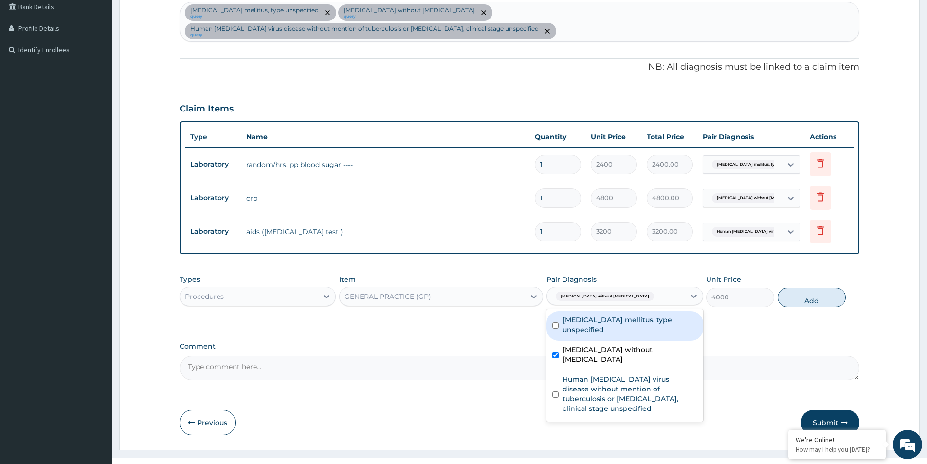
click at [618, 315] on label "Diabetes mellitus, type unspecified" at bounding box center [629, 324] width 134 height 19
checkbox input "true"
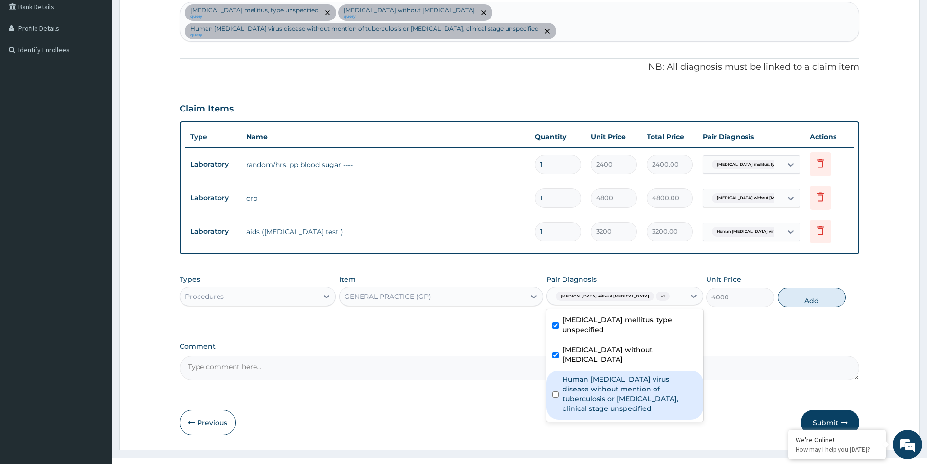
click at [624, 374] on label "Human immunodeficiency virus disease without mention of tuberculosis or malaria…" at bounding box center [629, 393] width 134 height 39
checkbox input "true"
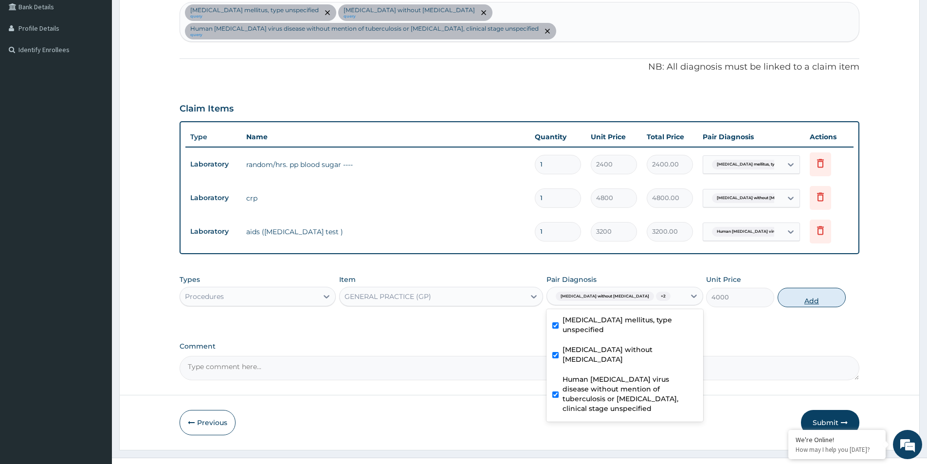
click at [809, 288] on button "Add" at bounding box center [811, 297] width 68 height 19
type input "0"
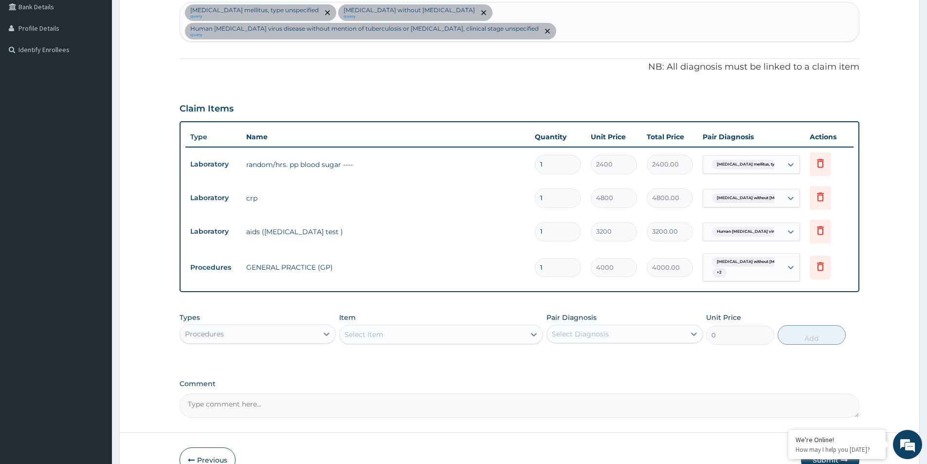
click at [276, 326] on div "Procedures" at bounding box center [249, 334] width 138 height 16
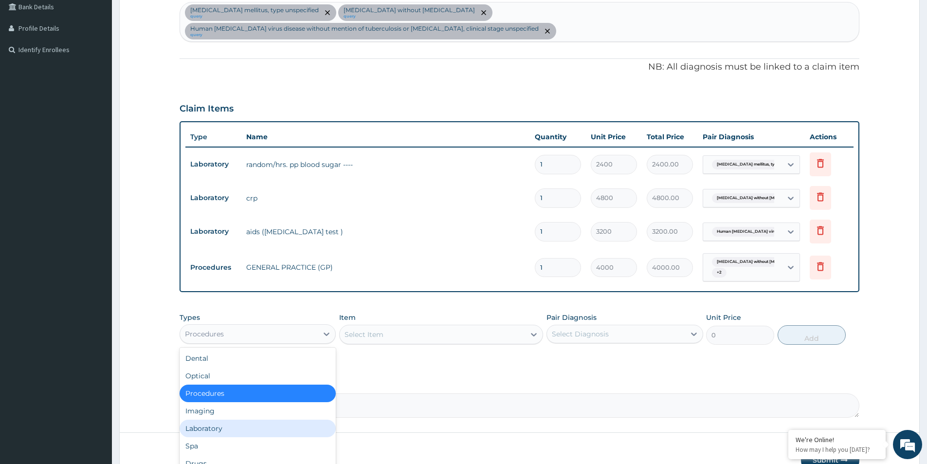
click at [205, 419] on div "Laboratory" at bounding box center [258, 428] width 156 height 18
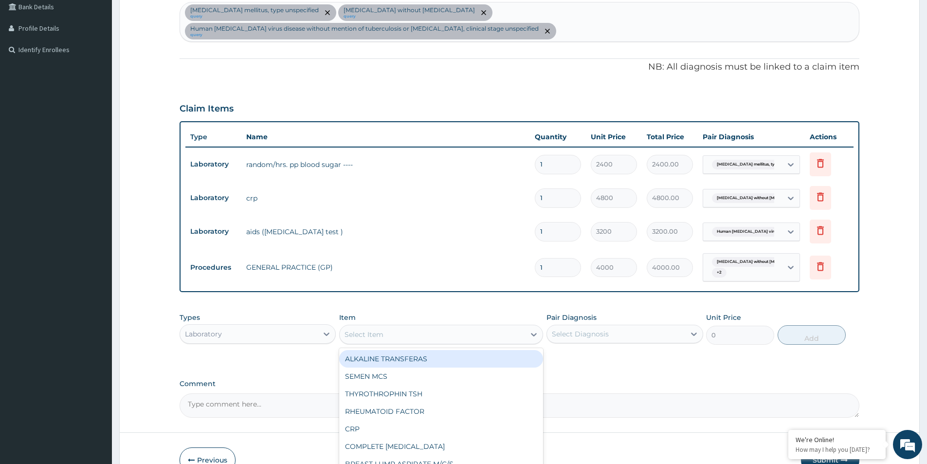
click at [473, 326] on div "Select Item" at bounding box center [432, 334] width 185 height 16
type input "FBC"
click at [471, 350] on div "FULL BLOOD COUNT (FBC)" at bounding box center [441, 359] width 204 height 18
type input "2400"
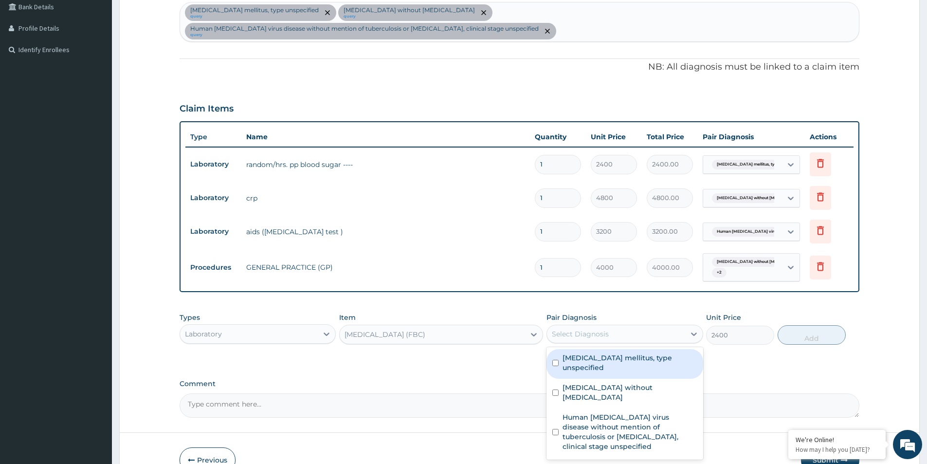
click at [587, 329] on div "Select Diagnosis" at bounding box center [580, 334] width 57 height 10
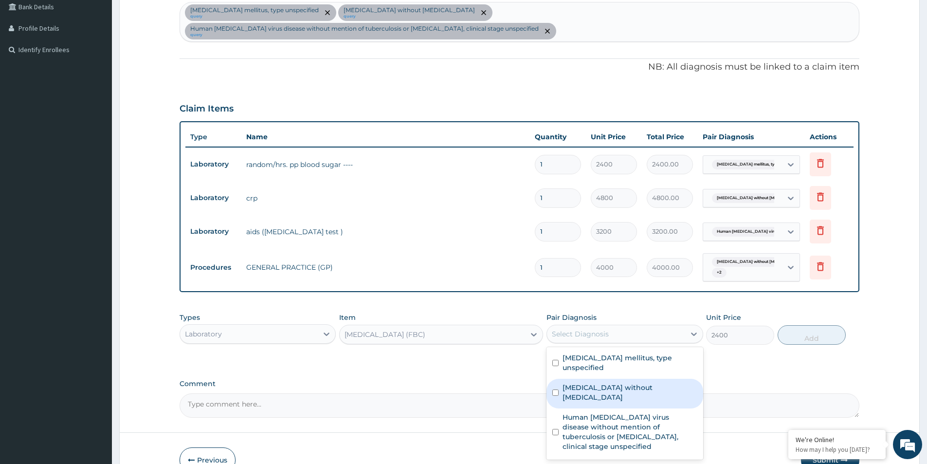
click at [612, 382] on label "Sepsis without septic shock" at bounding box center [629, 391] width 134 height 19
checkbox input "true"
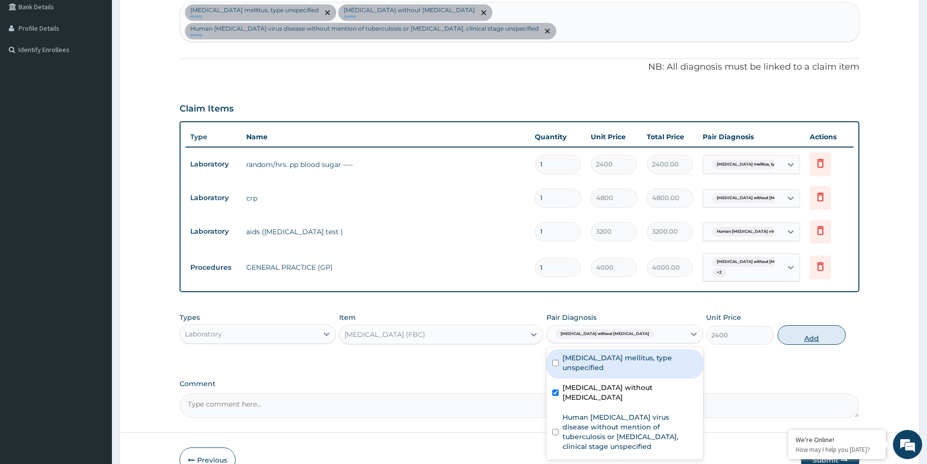
click at [815, 325] on button "Add" at bounding box center [811, 334] width 68 height 19
type input "0"
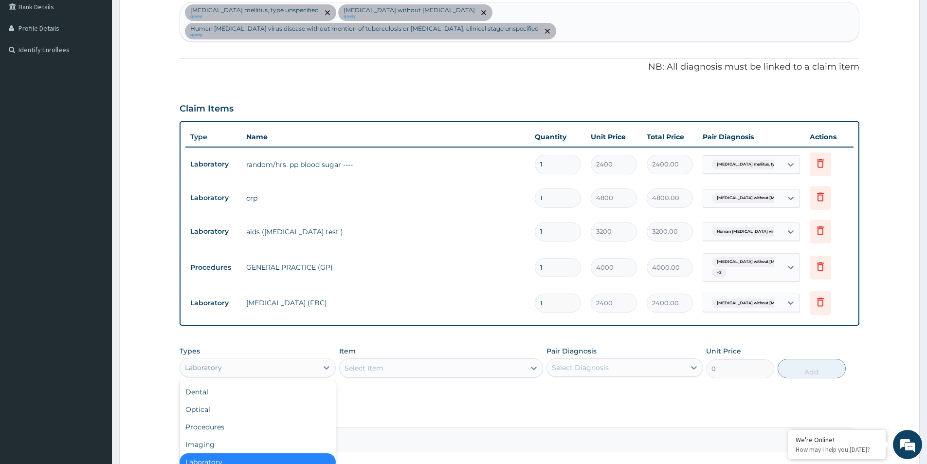
click at [239, 360] on div "Laboratory" at bounding box center [249, 368] width 138 height 16
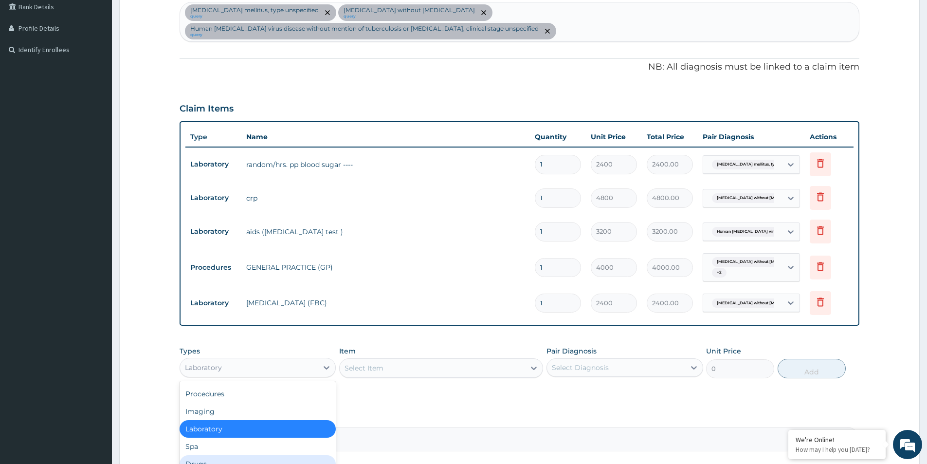
click at [202, 455] on div "Drugs" at bounding box center [258, 464] width 156 height 18
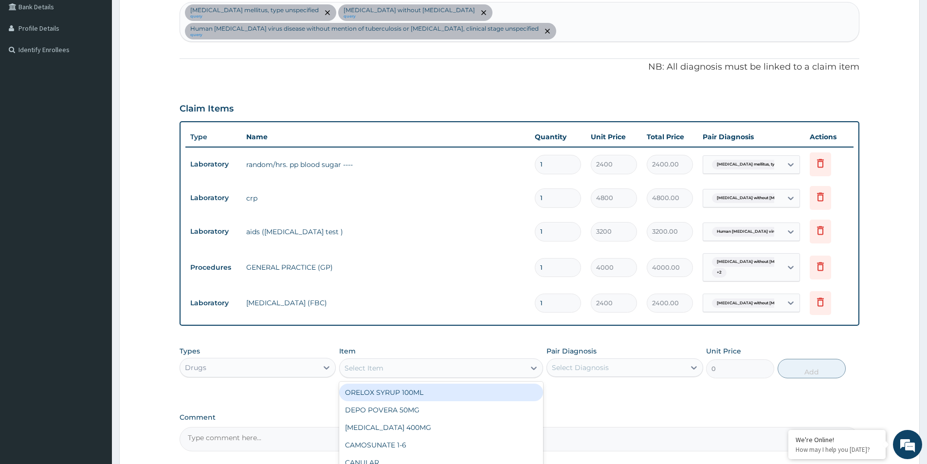
click at [525, 360] on div "Select Item" at bounding box center [432, 368] width 185 height 16
type input "AUGME"
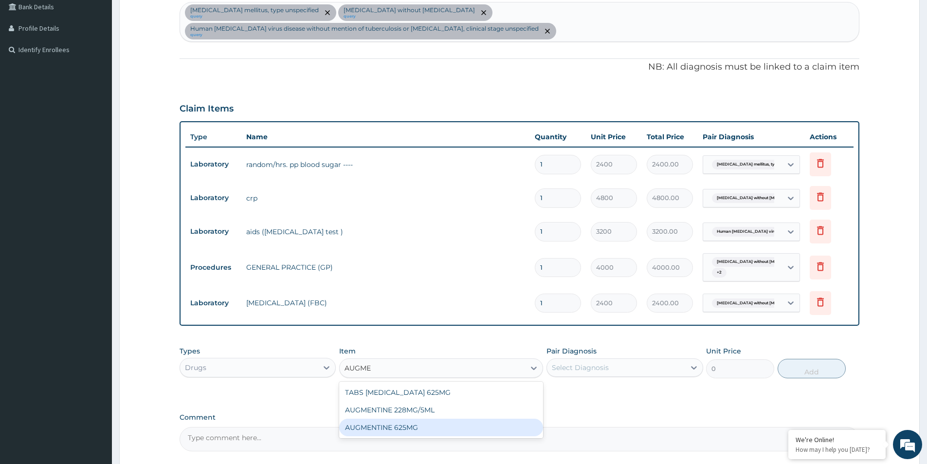
click at [450, 418] on div "AUGMENTINE 625MG" at bounding box center [441, 427] width 204 height 18
type input "280"
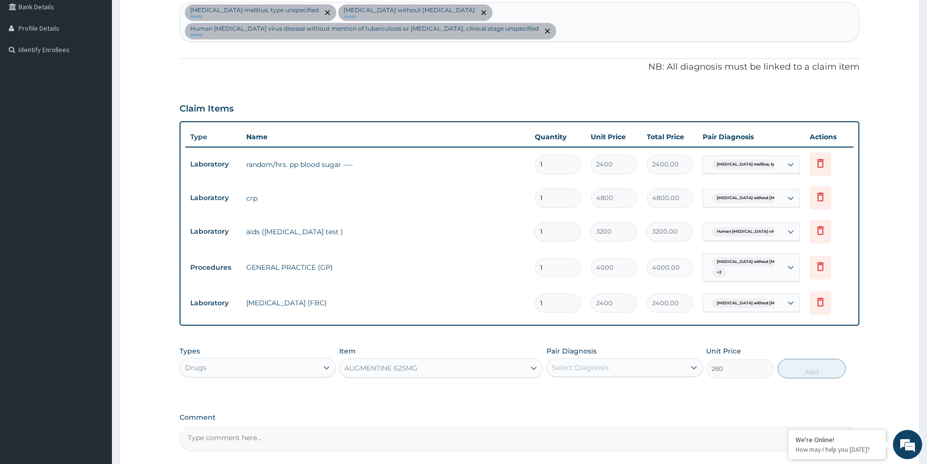
click at [588, 362] on div "Select Diagnosis" at bounding box center [580, 367] width 57 height 10
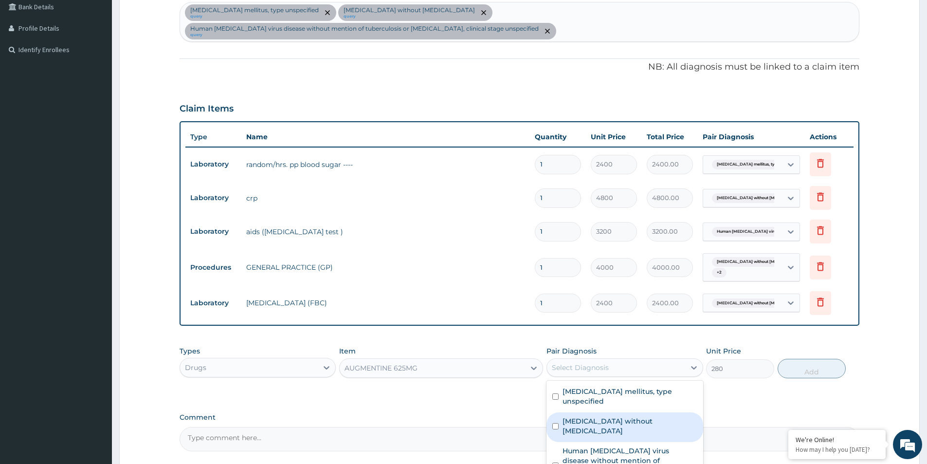
click at [609, 416] on label "Sepsis without septic shock" at bounding box center [629, 425] width 134 height 19
checkbox input "true"
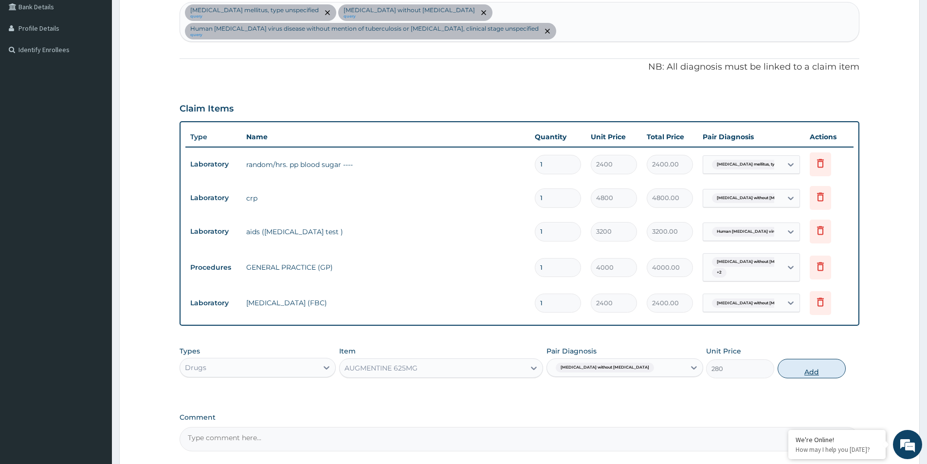
click at [794, 359] on button "Add" at bounding box center [811, 368] width 68 height 19
type input "0"
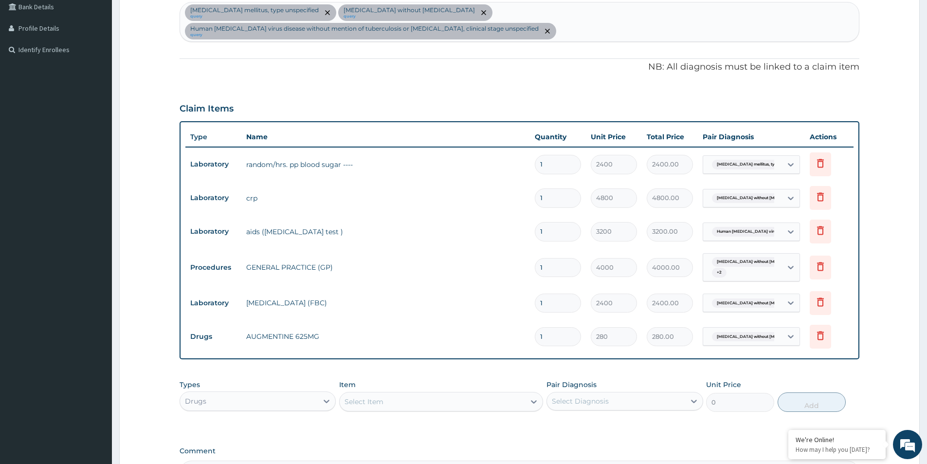
type input "10"
type input "2800.00"
type input "10"
click at [380, 397] on div "Select Item" at bounding box center [363, 402] width 39 height 10
type input "IBUPRO"
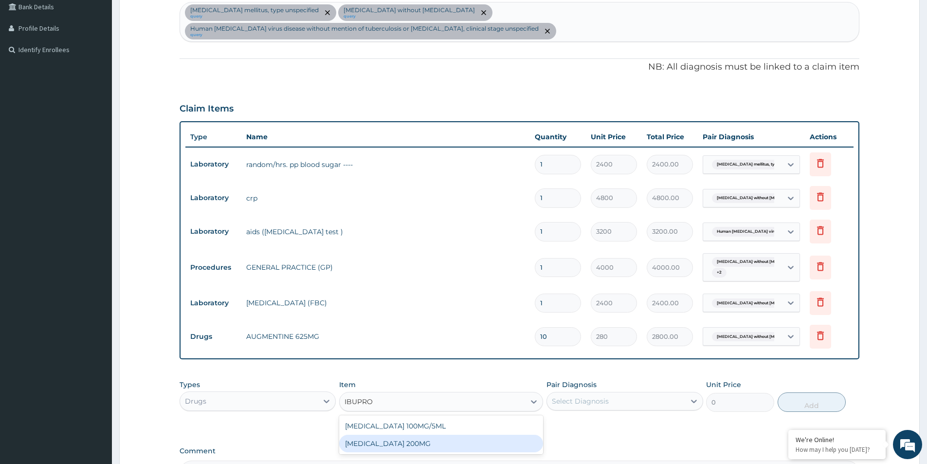
click at [400, 434] on div "IBUPROFEN 200MG" at bounding box center [441, 443] width 204 height 18
type input "40"
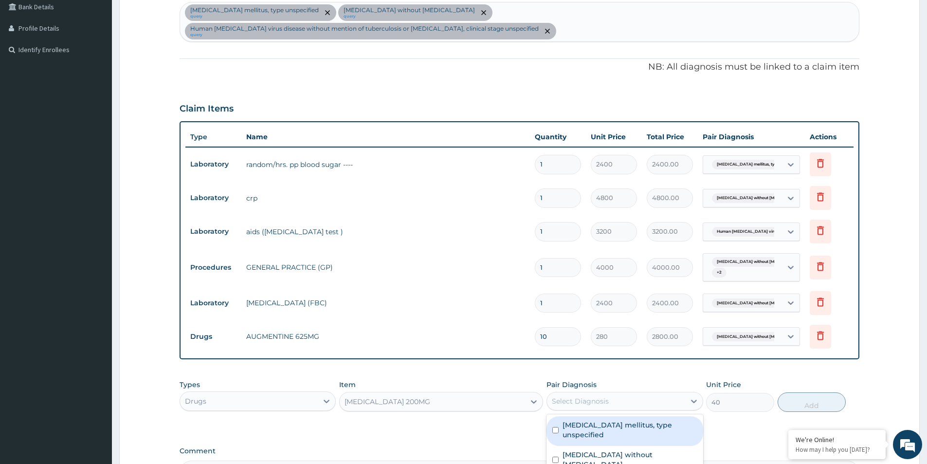
click at [573, 396] on div "Select Diagnosis" at bounding box center [580, 401] width 57 height 10
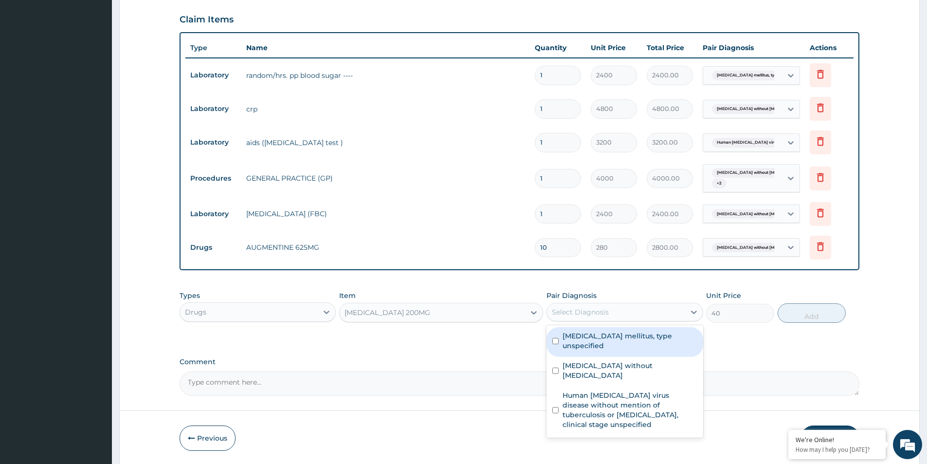
scroll to position [346, 0]
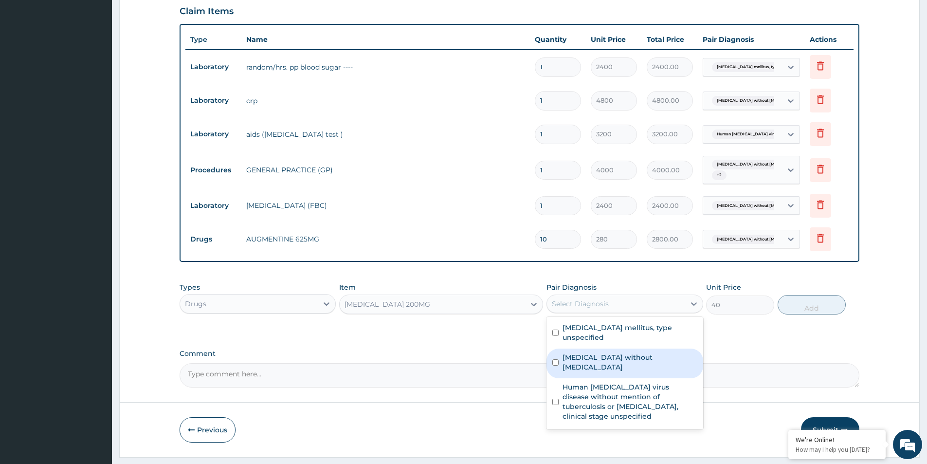
click at [603, 348] on div "Sepsis without septic shock" at bounding box center [624, 363] width 156 height 30
checkbox input "true"
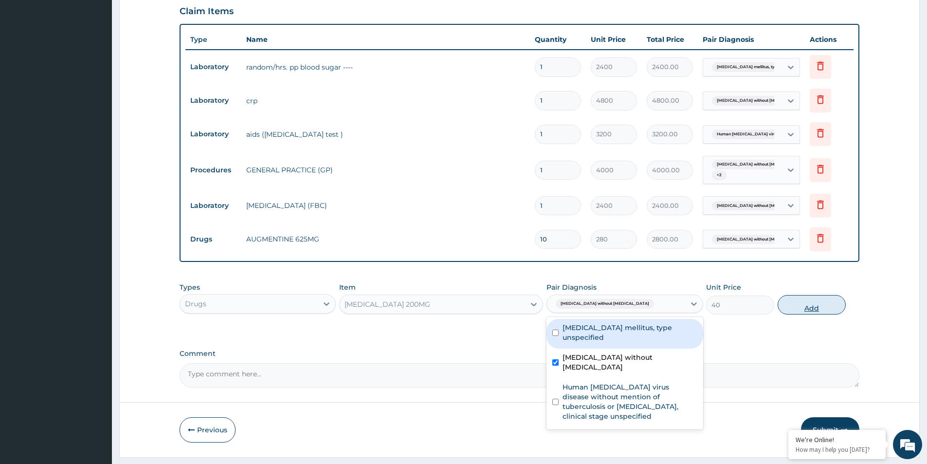
click at [809, 295] on button "Add" at bounding box center [811, 304] width 68 height 19
type input "0"
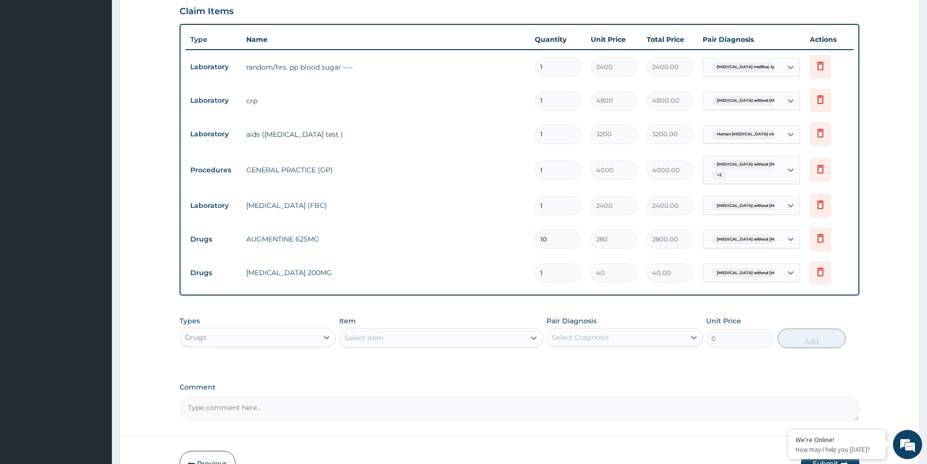
type input "0.00"
type input "3"
type input "120.00"
type input "30"
type input "1200.00"
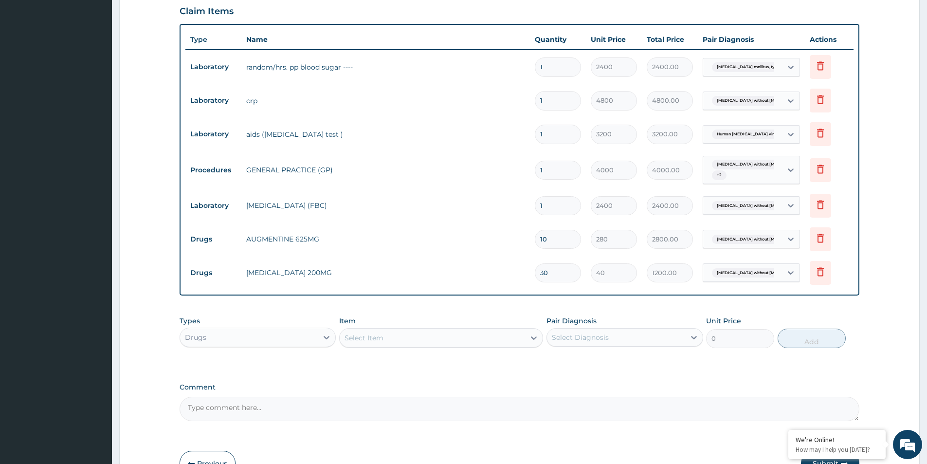
type input "30"
click at [404, 273] on div "Type Name Quantity Unit Price Total Price Pair Diagnosis Actions Laboratory ran…" at bounding box center [520, 159] width 680 height 271
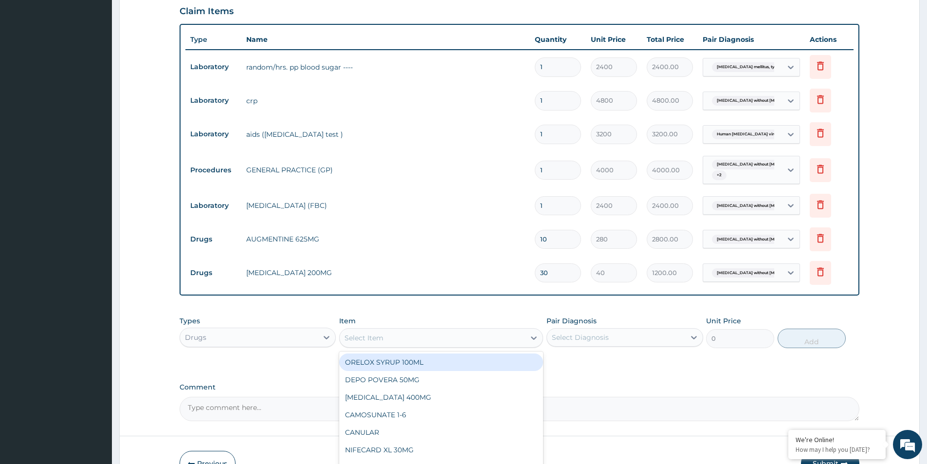
click at [403, 330] on div "Select Item" at bounding box center [432, 338] width 185 height 16
type input "MUPIR"
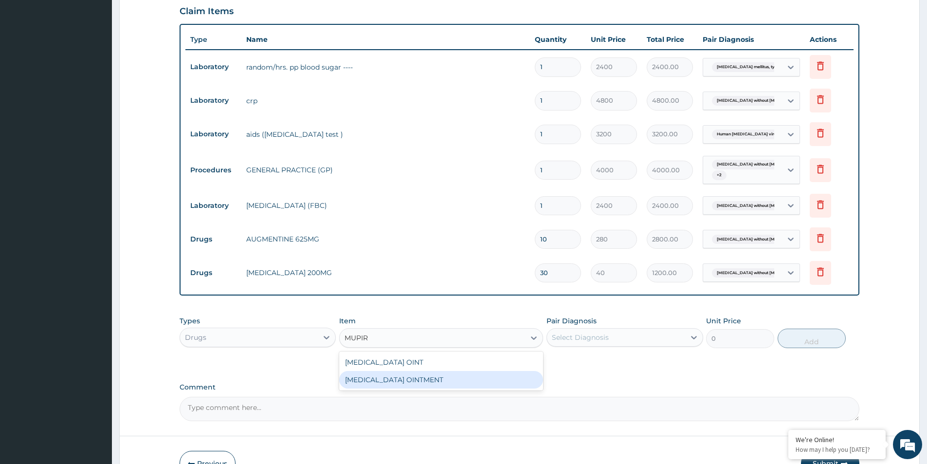
click at [395, 371] on div "MUPIROCIN OINTMENT" at bounding box center [441, 380] width 204 height 18
type input "5000"
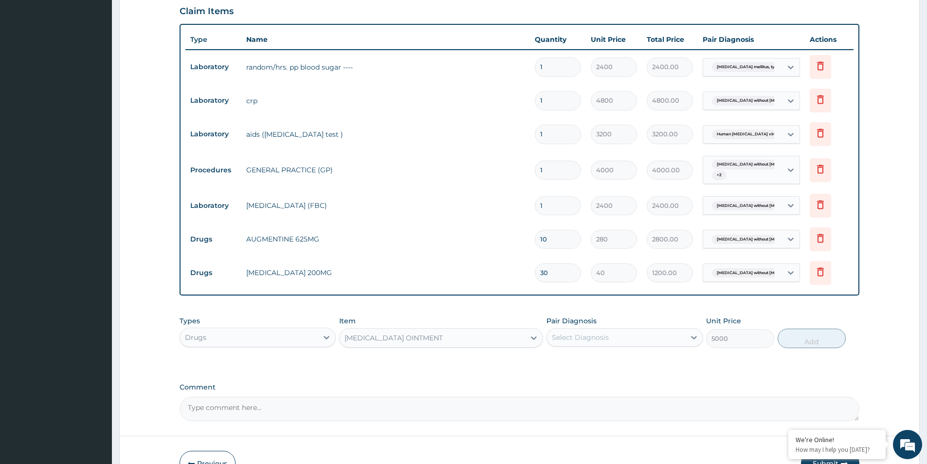
click at [471, 344] on div "Types Drugs Item option MUPIROCIN OINTMENT, selected. Select is focused ,type t…" at bounding box center [520, 339] width 680 height 56
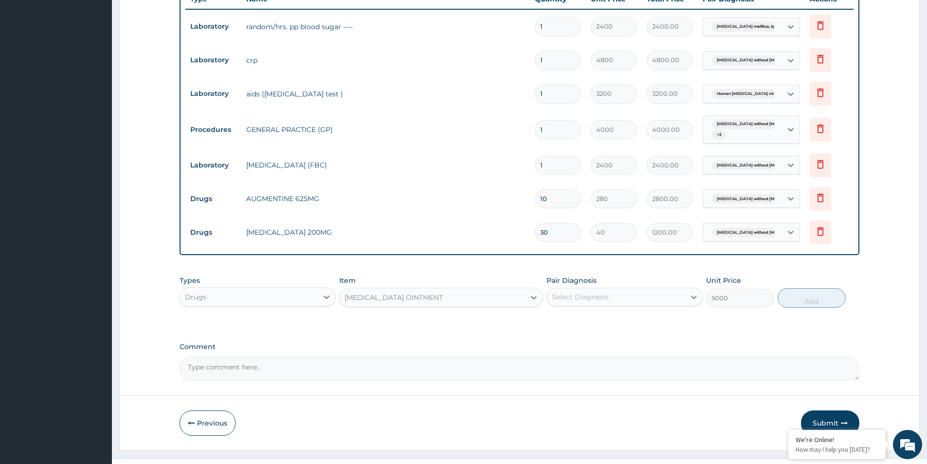
scroll to position [387, 0]
click at [836, 410] on button "Submit" at bounding box center [830, 422] width 58 height 25
